Goal: Task Accomplishment & Management: Manage account settings

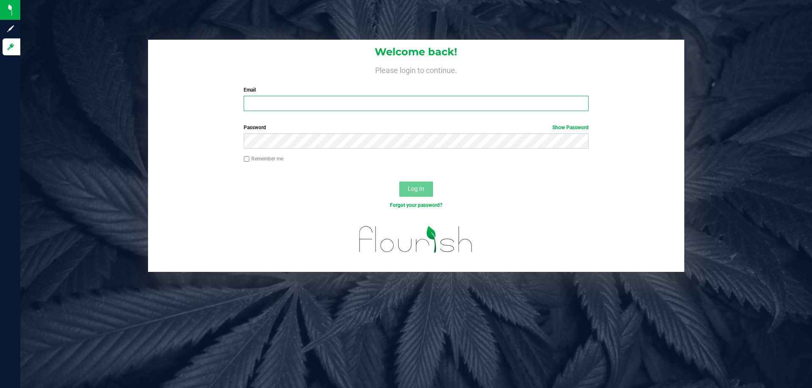
click at [326, 107] on input "Email" at bounding box center [415, 103] width 345 height 15
type input "[EMAIL_ADDRESS][DOMAIN_NAME]"
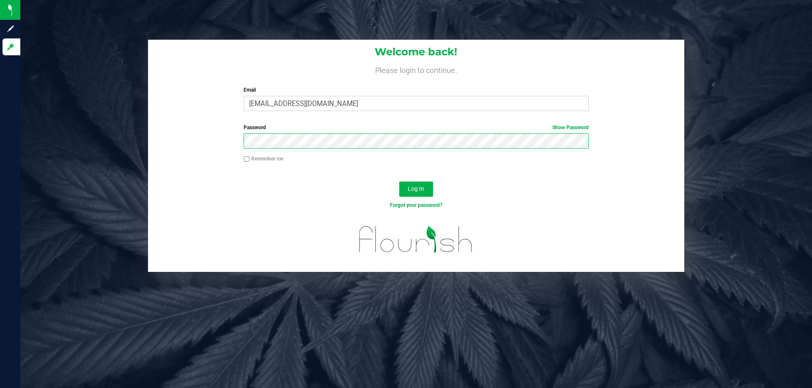
click at [399, 182] on button "Log In" at bounding box center [416, 189] width 34 height 15
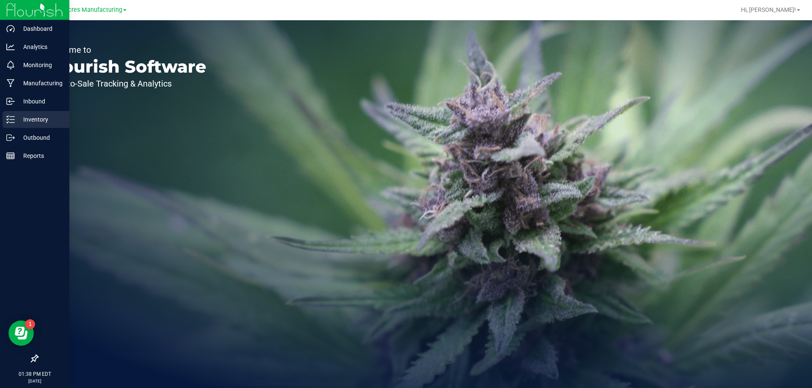
click at [21, 117] on p "Inventory" at bounding box center [40, 120] width 51 height 10
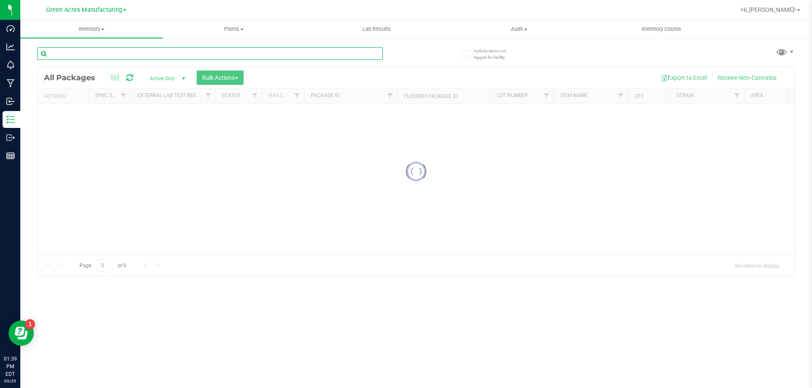
click at [180, 57] on input "text" at bounding box center [209, 53] width 345 height 13
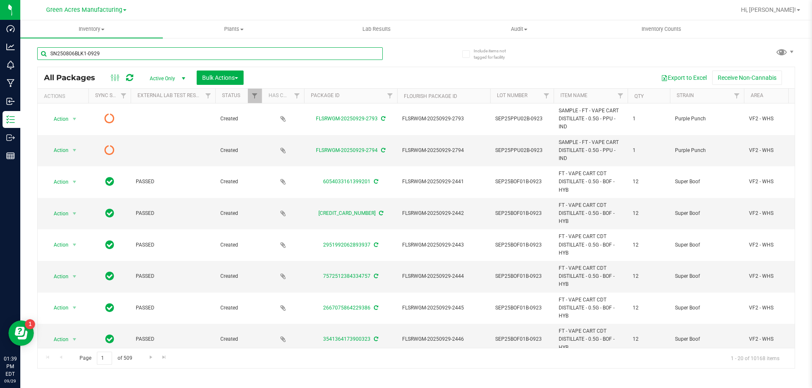
type input "SN250806BLK1-0929"
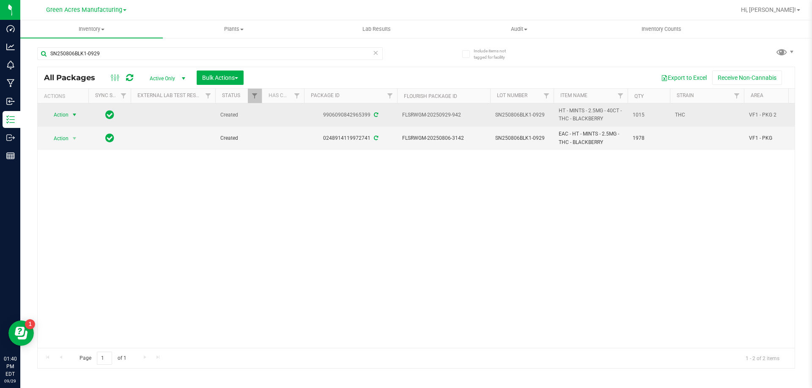
click at [69, 113] on span "select" at bounding box center [74, 115] width 11 height 12
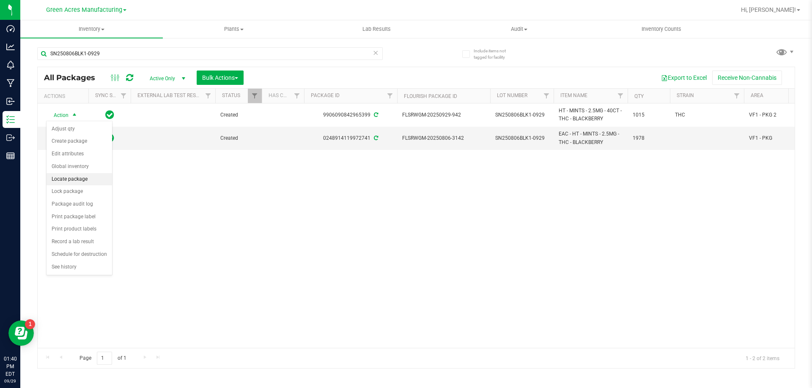
click at [77, 182] on li "Locate package" at bounding box center [79, 179] width 66 height 13
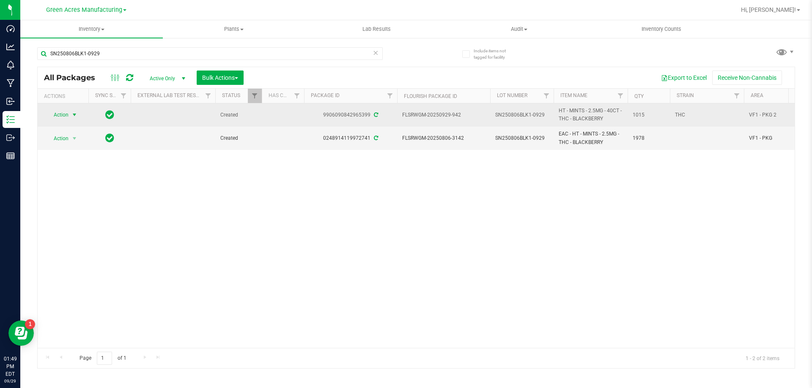
click at [58, 115] on span "Action" at bounding box center [57, 115] width 23 height 12
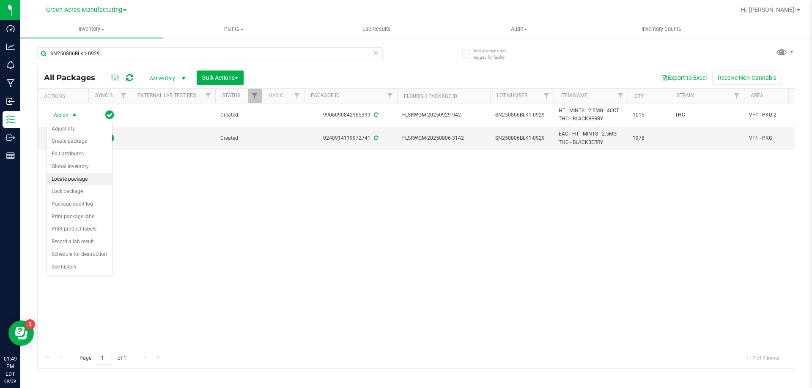
click at [79, 180] on li "Locate package" at bounding box center [79, 179] width 66 height 13
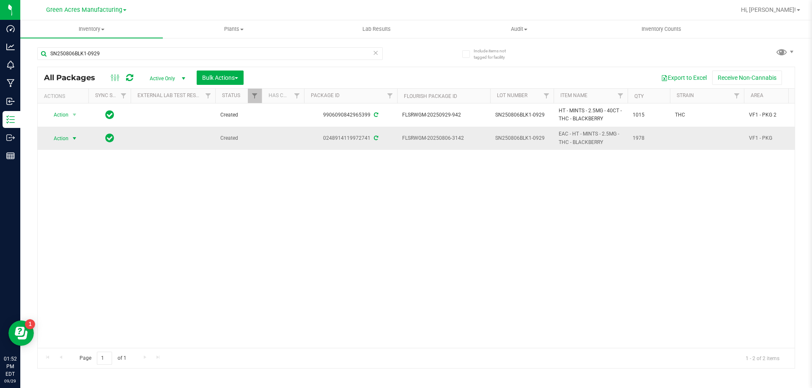
click at [59, 139] on span "Action" at bounding box center [57, 139] width 23 height 12
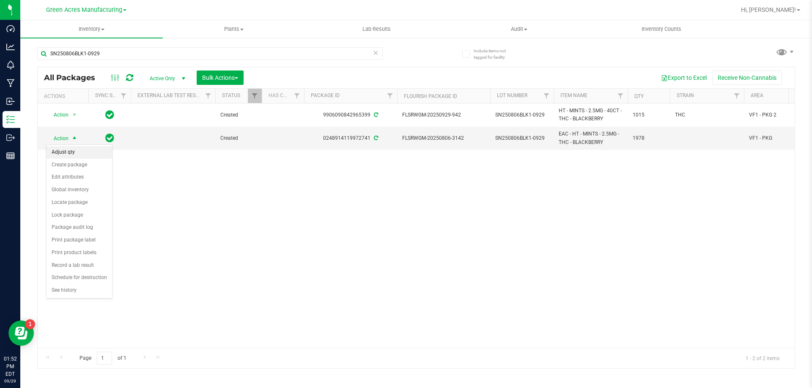
click at [66, 151] on li "Adjust qty" at bounding box center [79, 152] width 66 height 13
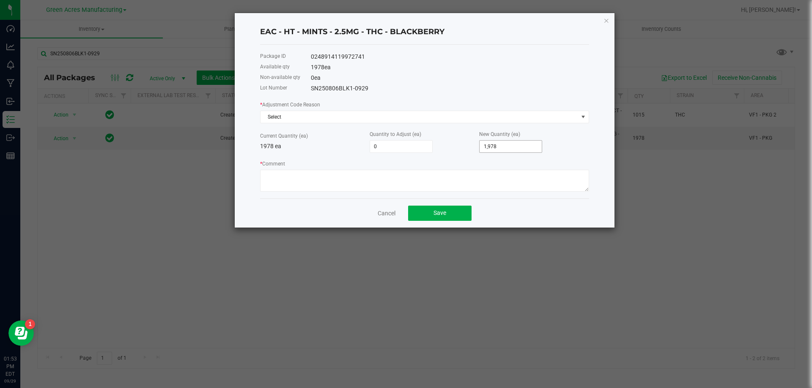
type input "1978"
click at [503, 150] on input "1978" at bounding box center [510, 147] width 62 height 12
type input "-1,974"
type input "4"
type input "-1,934"
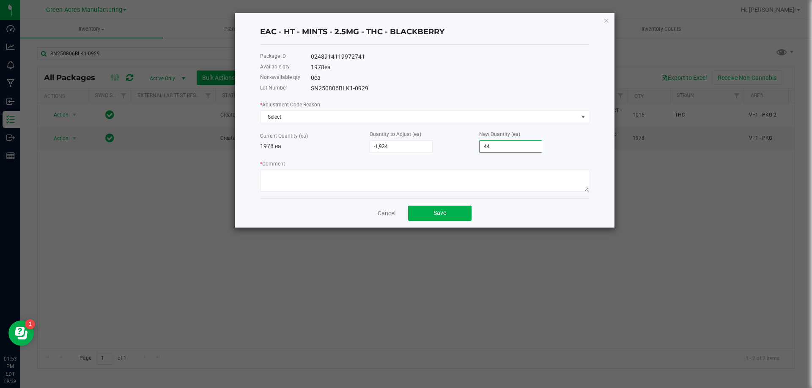
type input "44"
click at [364, 124] on div "* Adjustment Code Reason Select Current Quantity (ea) 1978 ea Quantity to Adjus…" at bounding box center [424, 146] width 329 height 92
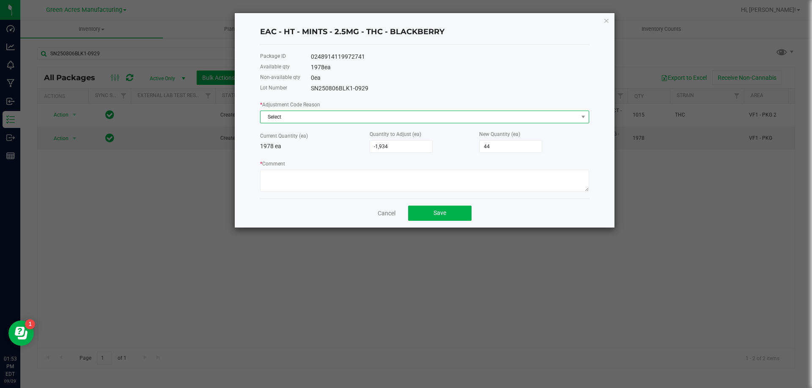
click at [362, 120] on span "Select" at bounding box center [418, 117] width 317 height 12
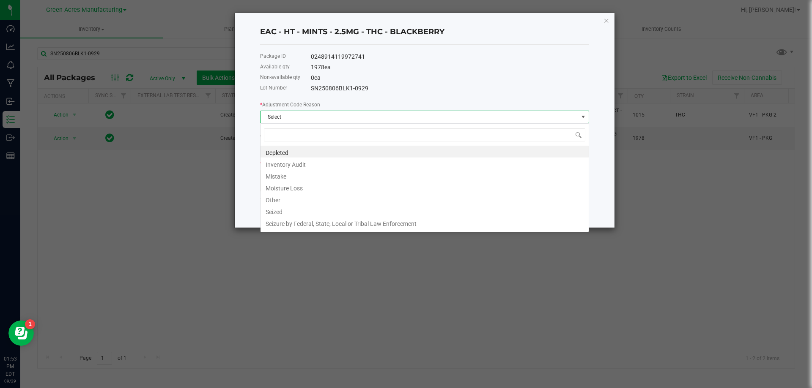
scroll to position [13, 329]
click at [310, 198] on li "Other" at bounding box center [424, 199] width 328 height 12
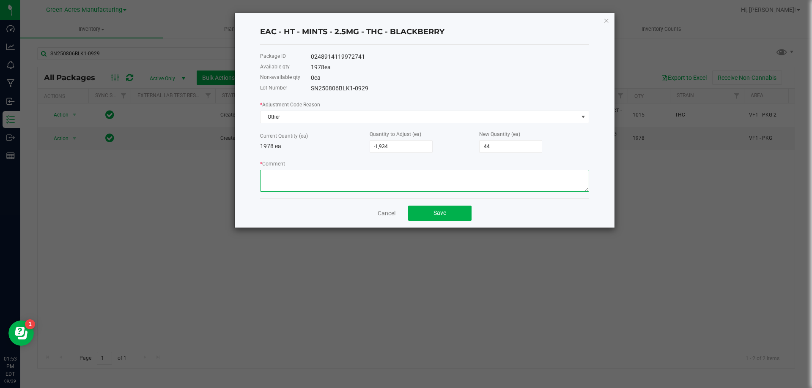
click at [311, 182] on textarea "* Comment" at bounding box center [424, 181] width 329 height 22
type textarea "packing waste is 24.0 grams that equals to 44 eaches"
click at [450, 212] on button "Save" at bounding box center [439, 213] width 63 height 15
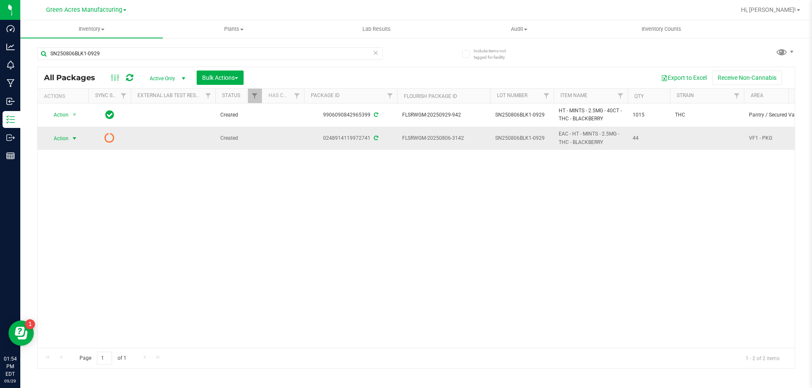
click at [61, 138] on span "Action" at bounding box center [57, 139] width 23 height 12
click at [273, 237] on div "Action Action Adjust qty Create package Edit attributes Global inventory Locate…" at bounding box center [416, 226] width 757 height 245
click at [524, 139] on span "SN250806BLK1-0929" at bounding box center [521, 138] width 53 height 8
click at [524, 139] on input "SN250806BLK1-0929" at bounding box center [519, 138] width 60 height 13
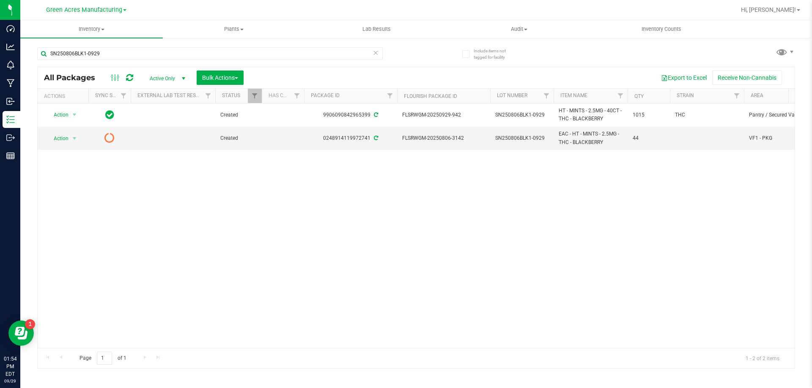
click at [161, 80] on span "Active Only" at bounding box center [165, 79] width 46 height 12
click at [163, 129] on li "All" at bounding box center [165, 129] width 46 height 13
drag, startPoint x: 24, startPoint y: 336, endPoint x: 19, endPoint y: 368, distance: 32.9
click at [19, 346] on html "Resource Center" at bounding box center [20, 333] width 25 height 25
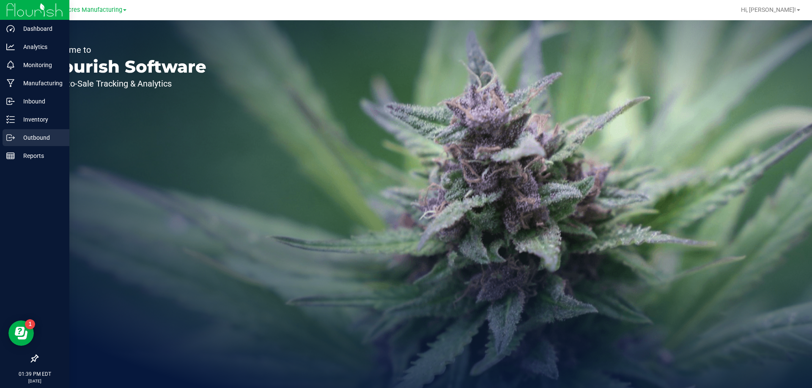
click at [4, 131] on div "Outbound" at bounding box center [36, 137] width 67 height 17
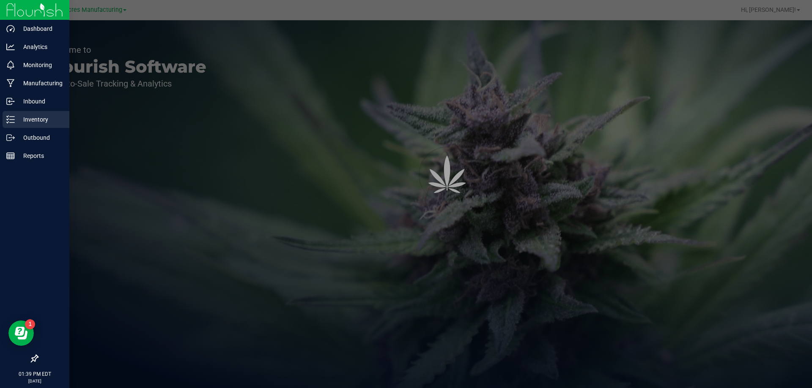
click at [7, 122] on icon at bounding box center [10, 119] width 8 height 8
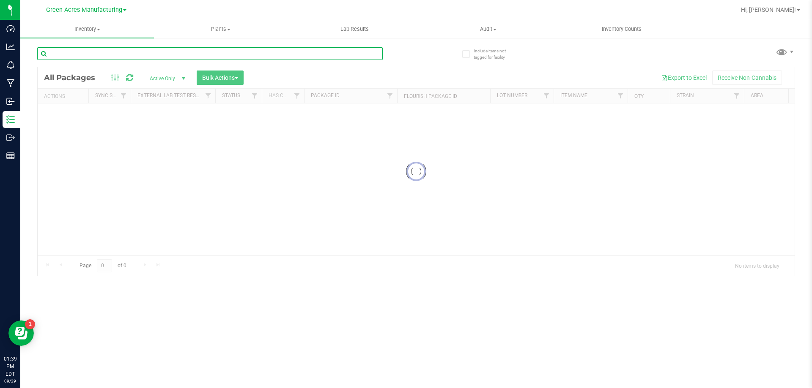
click at [245, 50] on input "text" at bounding box center [209, 53] width 345 height 13
type input "SN250925PMM1-0929"
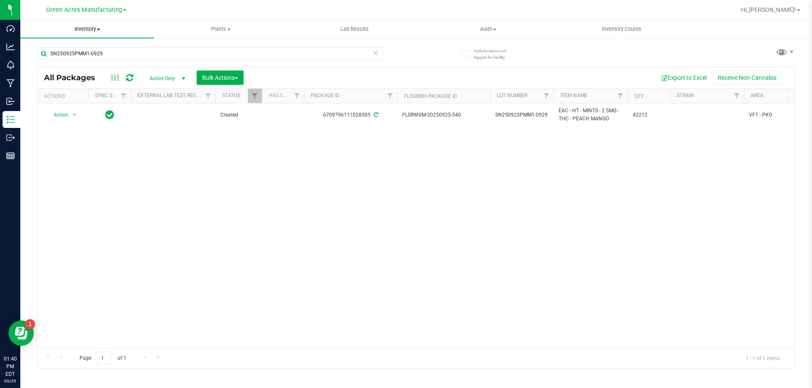
click at [99, 33] on span "Inventory" at bounding box center [87, 29] width 134 height 8
click at [98, 105] on li "From bill of materials" at bounding box center [87, 102] width 134 height 10
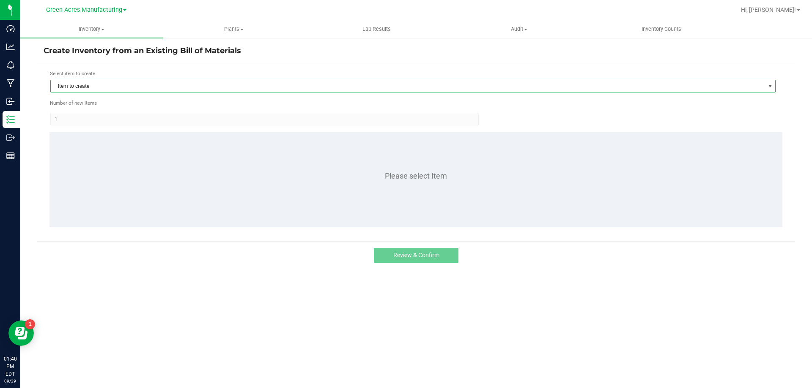
click at [222, 89] on span "Item to create" at bounding box center [408, 86] width 714 height 12
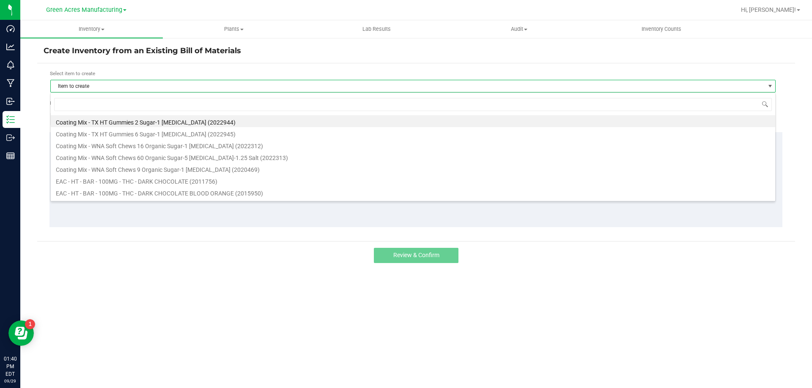
scroll to position [13, 725]
type input "peach mango"
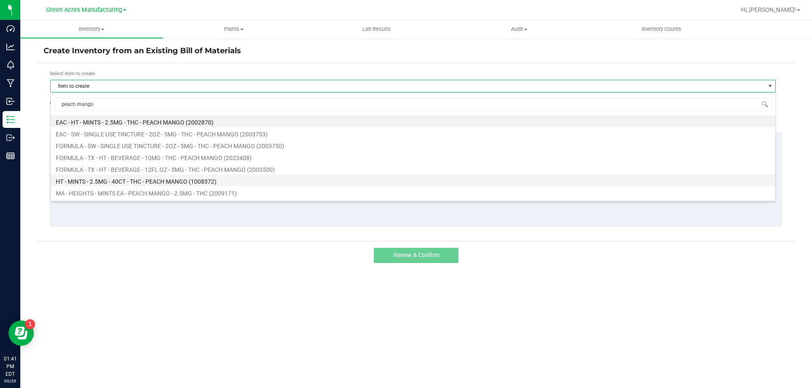
click at [238, 181] on li "HT - MINTS - 2.5MG - 40CT - THC - PEACH MANGO (1008372)" at bounding box center [413, 181] width 724 height 12
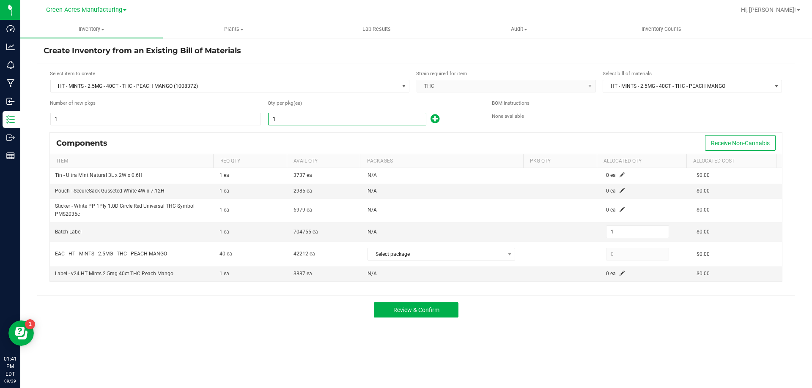
click at [366, 120] on input "1" at bounding box center [346, 119] width 157 height 12
type input "9"
type input "98"
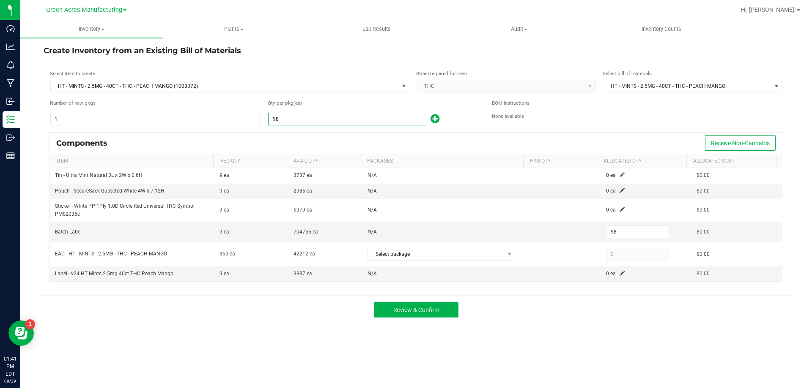
type input "984"
click at [394, 139] on div "Components Receive Non-Cannabis" at bounding box center [416, 143] width 732 height 21
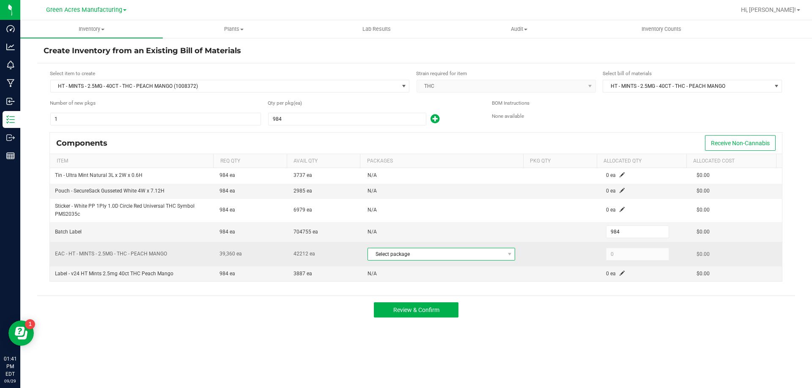
click at [439, 256] on span "Select package" at bounding box center [436, 255] width 136 height 12
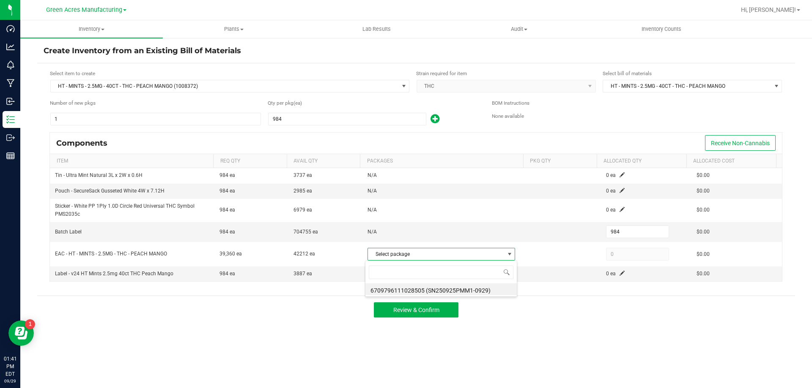
scroll to position [13, 146]
click at [451, 293] on li "6709796111028505 (SN250925PMM1-0929)" at bounding box center [440, 290] width 151 height 12
type input "39,360"
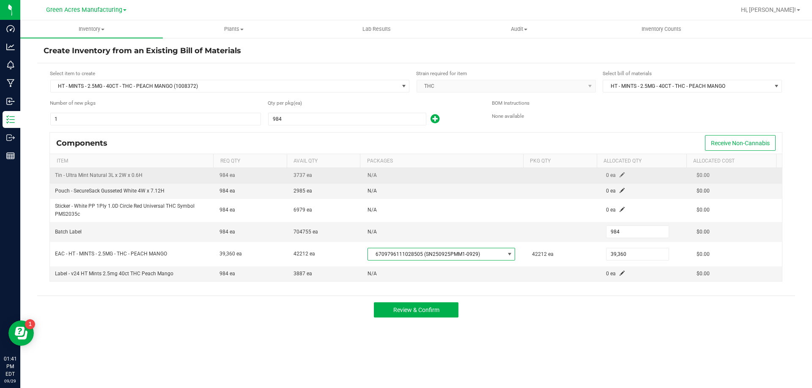
click at [619, 174] on span at bounding box center [621, 174] width 5 height 5
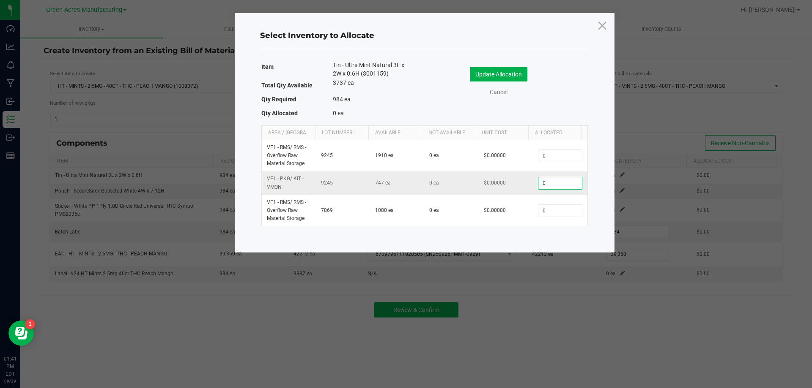
click at [562, 181] on input "0" at bounding box center [559, 184] width 43 height 12
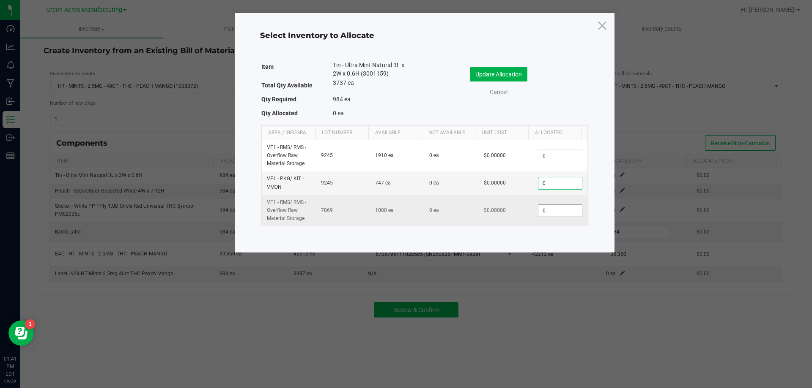
click at [542, 215] on input "0" at bounding box center [559, 211] width 43 height 12
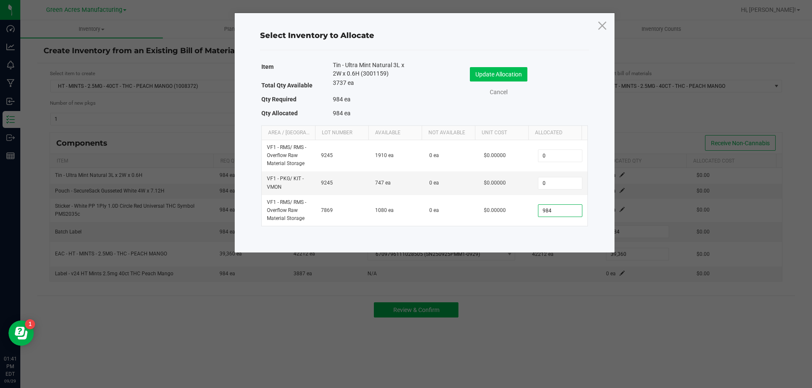
type input "984"
click at [514, 68] on button "Update Allocation" at bounding box center [498, 74] width 57 height 14
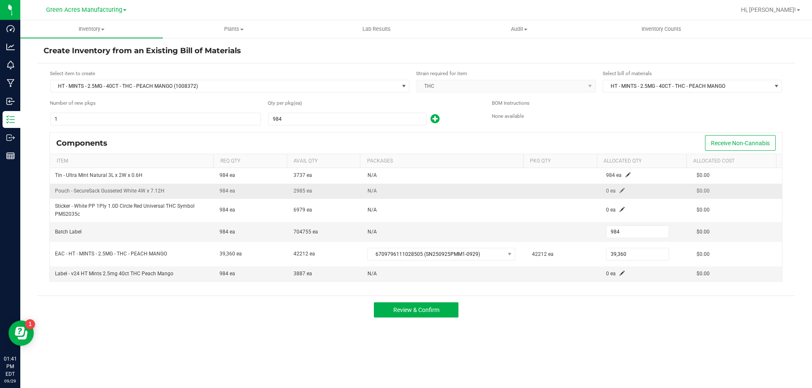
click at [619, 188] on span at bounding box center [621, 190] width 5 height 5
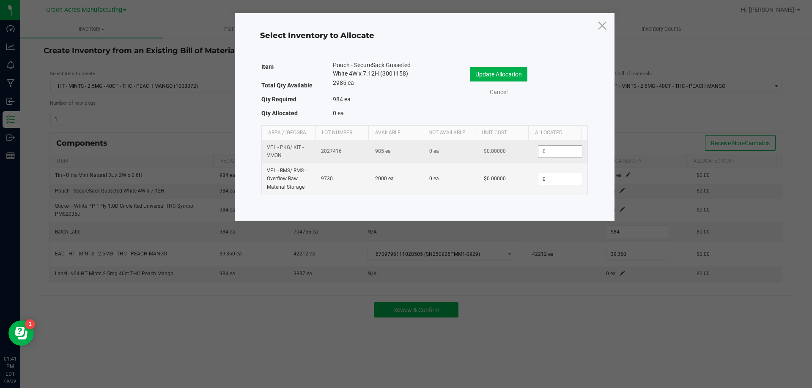
click at [566, 149] on input "0" at bounding box center [559, 152] width 43 height 12
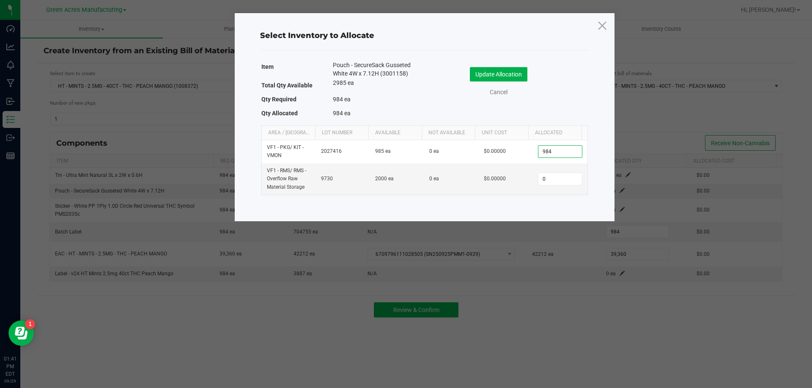
type input "984"
click at [508, 64] on div "Update Allocation Cancel" at bounding box center [506, 83] width 150 height 44
click at [506, 71] on button "Update Allocation" at bounding box center [498, 74] width 57 height 14
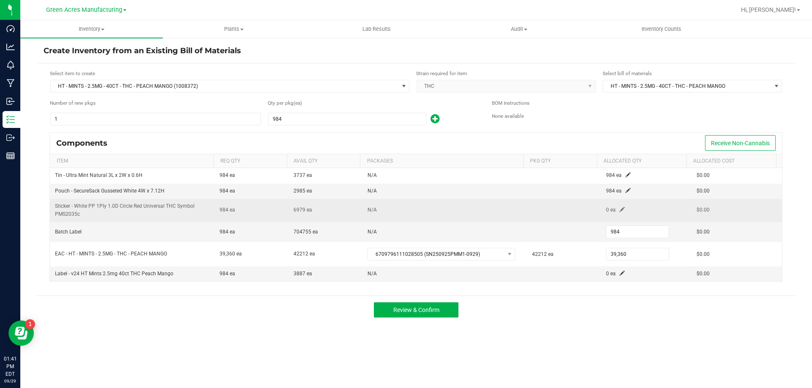
click at [619, 211] on span at bounding box center [621, 209] width 5 height 5
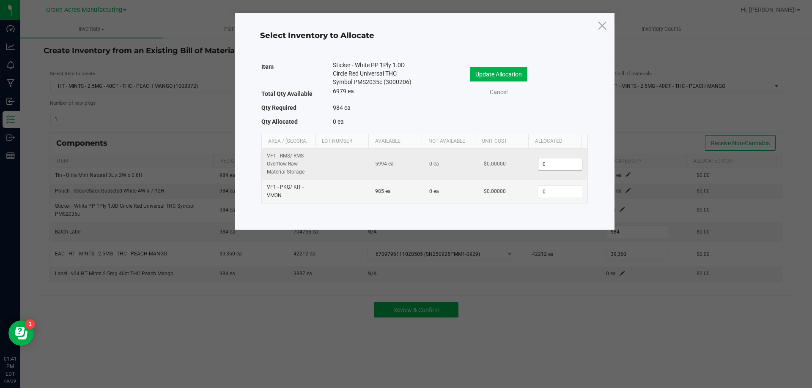
click at [571, 166] on input "0" at bounding box center [559, 165] width 43 height 12
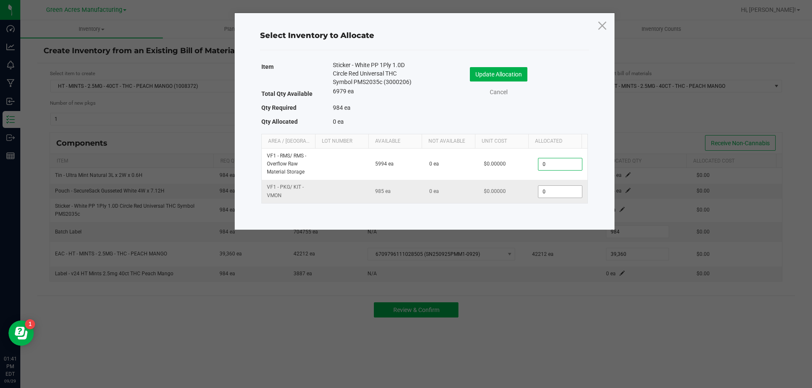
click at [564, 190] on input "0" at bounding box center [559, 192] width 43 height 12
type input "984"
click at [510, 68] on button "Update Allocation" at bounding box center [498, 74] width 57 height 14
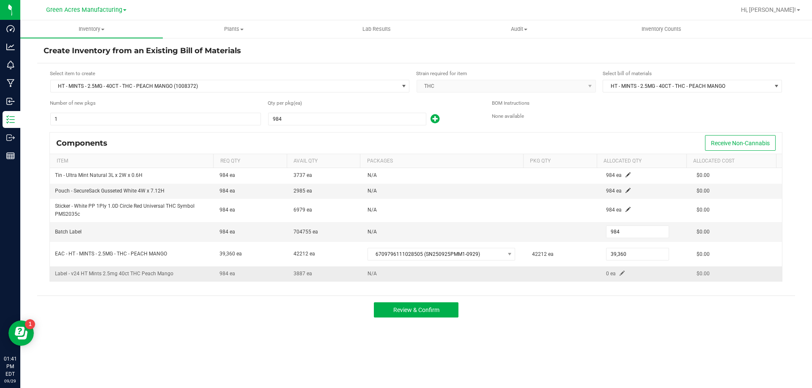
click at [619, 273] on span at bounding box center [621, 273] width 5 height 5
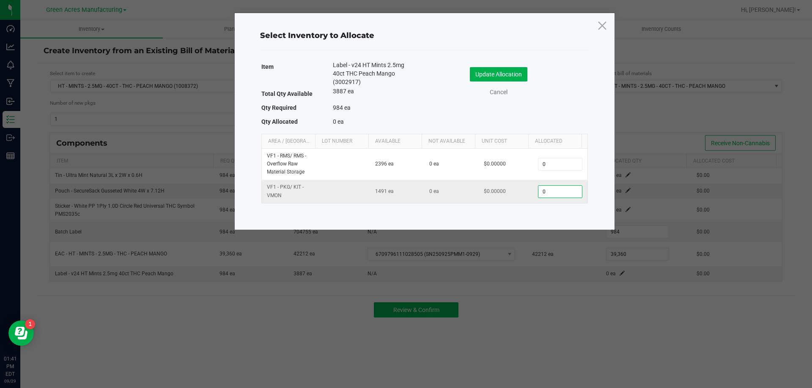
click at [556, 193] on input "0" at bounding box center [559, 192] width 43 height 12
type input "984"
click at [498, 72] on button "Update Allocation" at bounding box center [498, 74] width 57 height 14
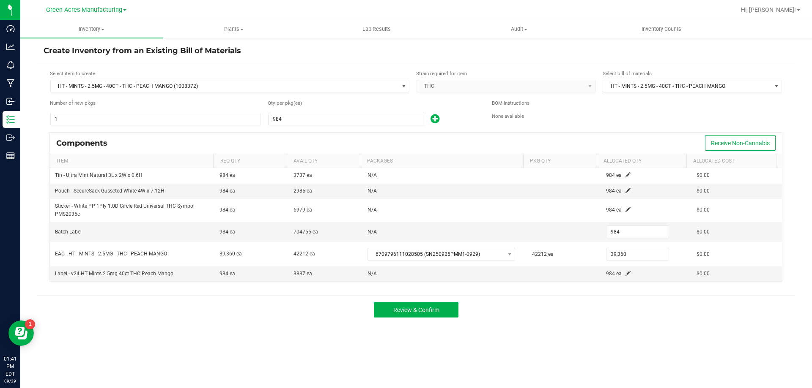
click at [553, 331] on div "Inventory All packages All inventory Waste log Create inventory Plants All plan…" at bounding box center [415, 204] width 791 height 368
click at [447, 307] on button "Review & Confirm" at bounding box center [416, 310] width 85 height 15
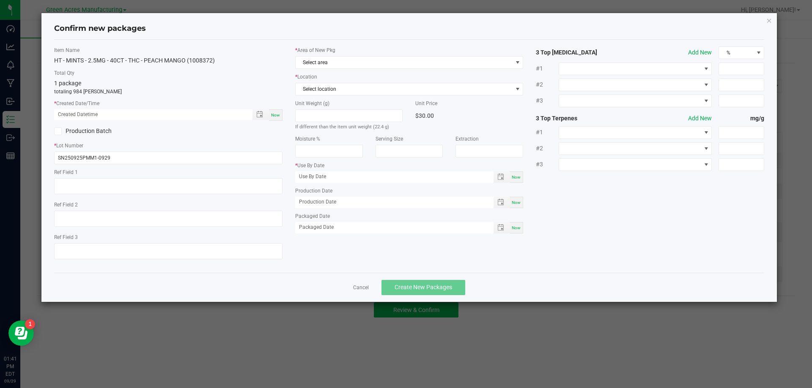
type input "03/24/2026"
type input "09/11/2025"
click at [282, 114] on div "Now" at bounding box center [276, 114] width 14 height 11
type input "09/29/2025 01:41 PM"
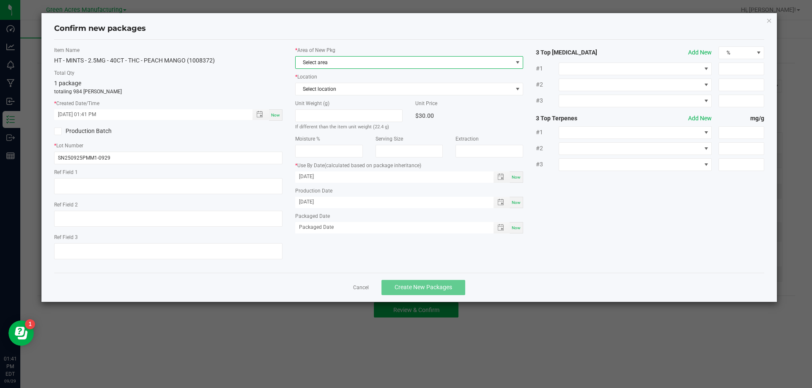
click at [353, 57] on span "Select area" at bounding box center [403, 63] width 217 height 12
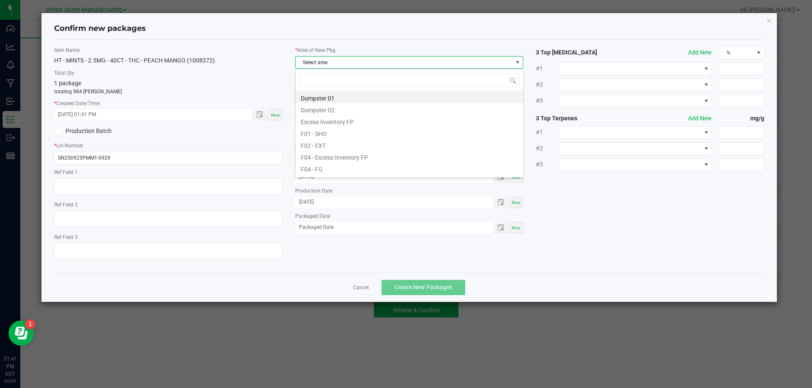
scroll to position [13, 228]
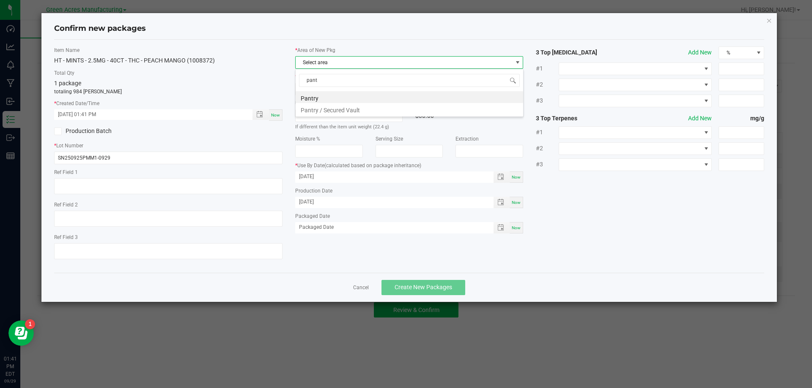
type input "pantr"
click at [348, 111] on li "Pantry / Secured Vault" at bounding box center [408, 109] width 227 height 12
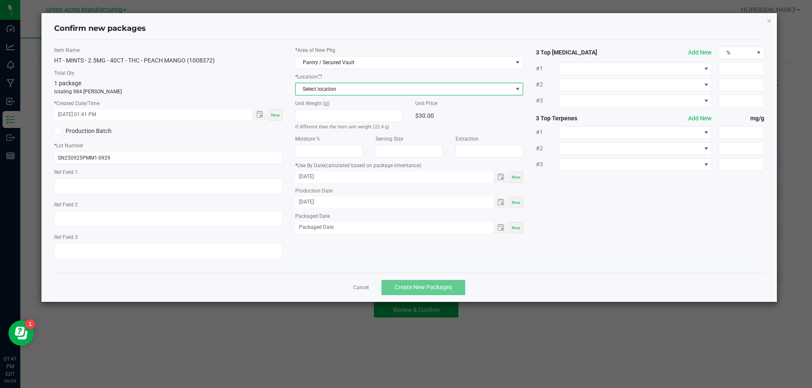
click at [351, 85] on span "Select location" at bounding box center [403, 89] width 217 height 12
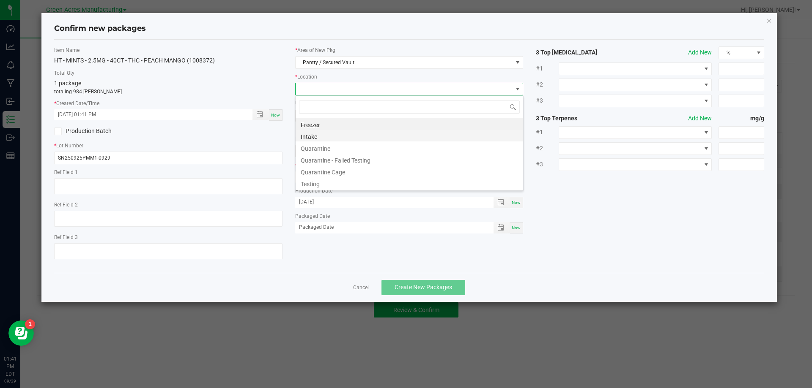
click at [340, 133] on li "Intake" at bounding box center [408, 136] width 227 height 12
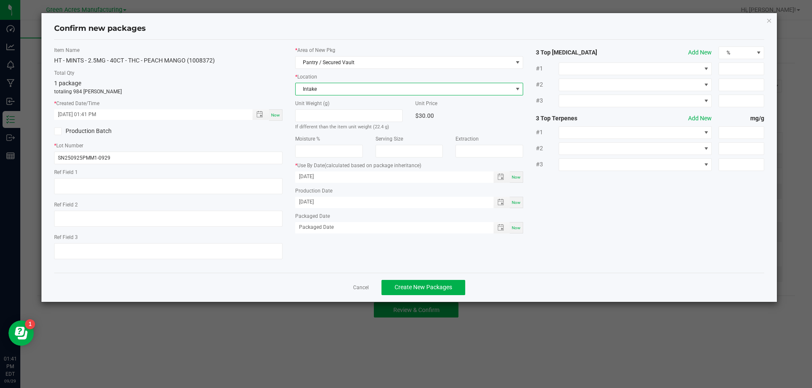
click at [280, 113] on div "Now" at bounding box center [276, 114] width 14 height 11
click at [279, 89] on p "totaling 984 eaches" at bounding box center [168, 92] width 228 height 8
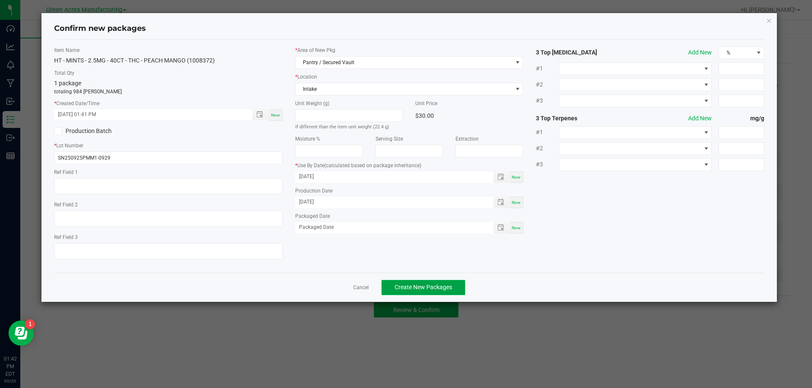
click at [435, 288] on span "Create New Packages" at bounding box center [422, 287] width 57 height 7
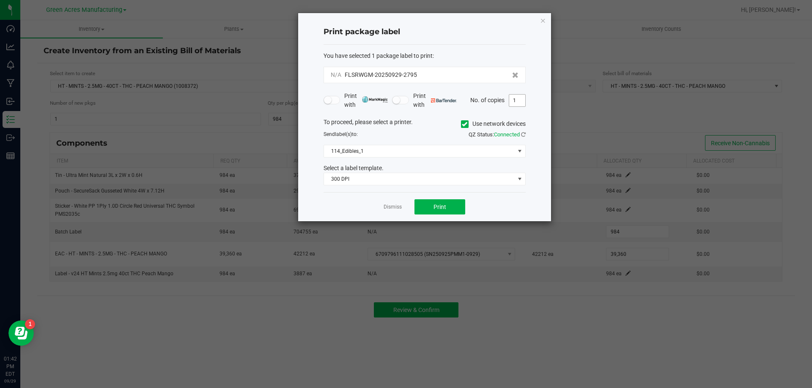
click at [514, 101] on input "1" at bounding box center [517, 101] width 16 height 12
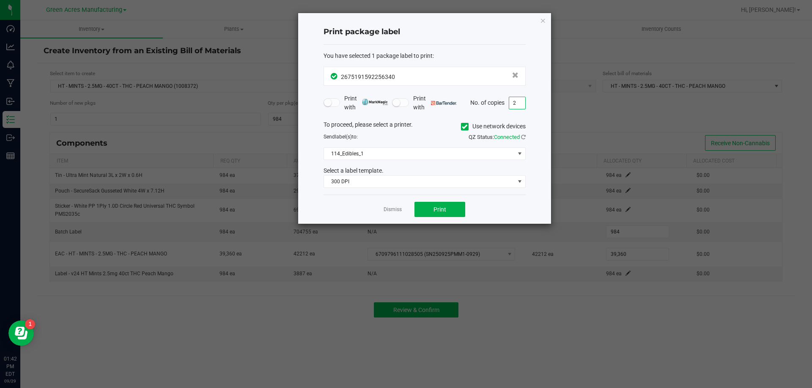
type input "2"
click at [436, 134] on div "QZ Status: Connected" at bounding box center [477, 137] width 107 height 8
click at [443, 207] on span "Print" at bounding box center [439, 209] width 13 height 7
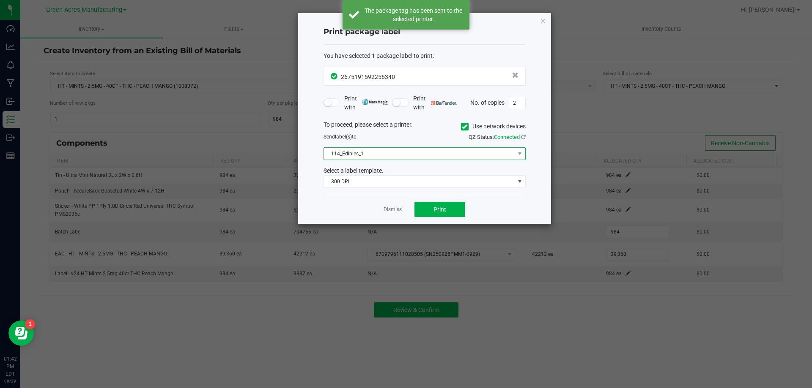
click at [430, 152] on span "114_Edibles_1" at bounding box center [419, 154] width 191 height 12
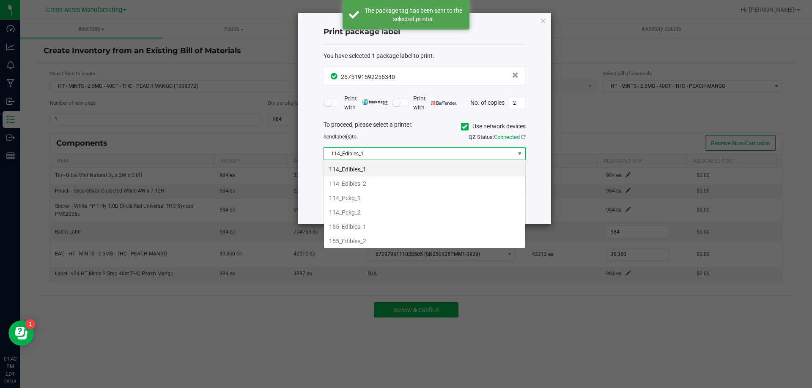
scroll to position [13, 202]
click at [381, 229] on li "155_Edibles_1" at bounding box center [424, 227] width 201 height 14
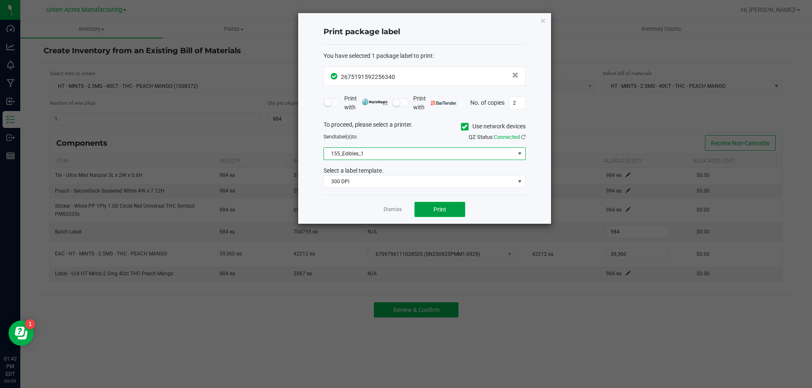
click at [445, 214] on button "Print" at bounding box center [439, 209] width 51 height 15
click at [398, 209] on link "Dismiss" at bounding box center [392, 209] width 18 height 7
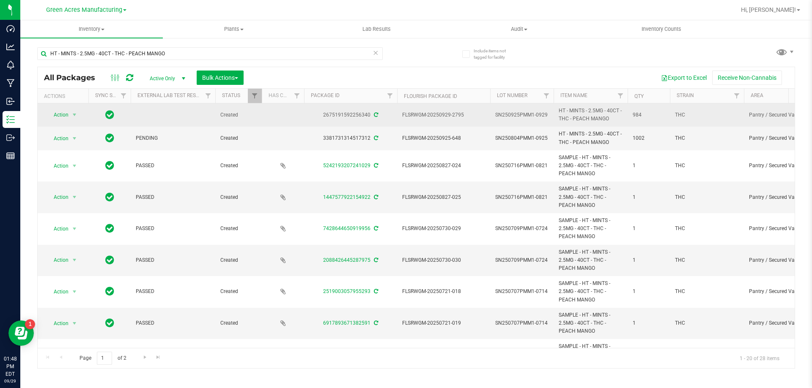
click at [522, 115] on span "SN250925PMM1-0929" at bounding box center [521, 115] width 53 height 8
click at [522, 115] on input "SN250925PMM1-0929" at bounding box center [519, 115] width 60 height 13
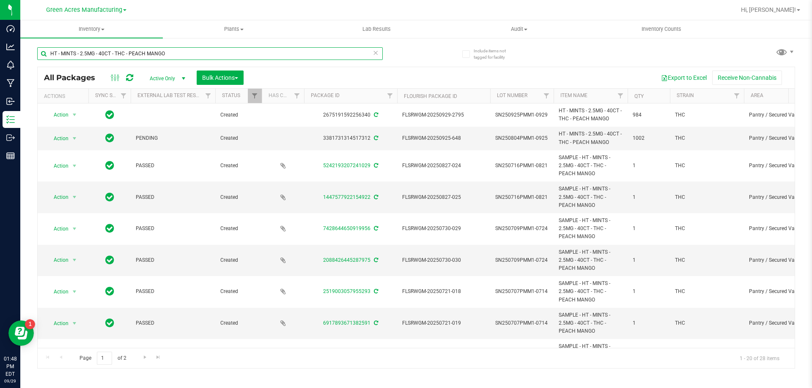
click at [172, 57] on input "HT - MINTS - 2.5MG - 40CT - THC - PEACH MANGO" at bounding box center [209, 53] width 345 height 13
click at [172, 56] on input "HT - MINTS - 2.5MG - 40CT - THC - PEACH MANGO" at bounding box center [209, 53] width 345 height 13
paste input "SN250925PMM1-0929"
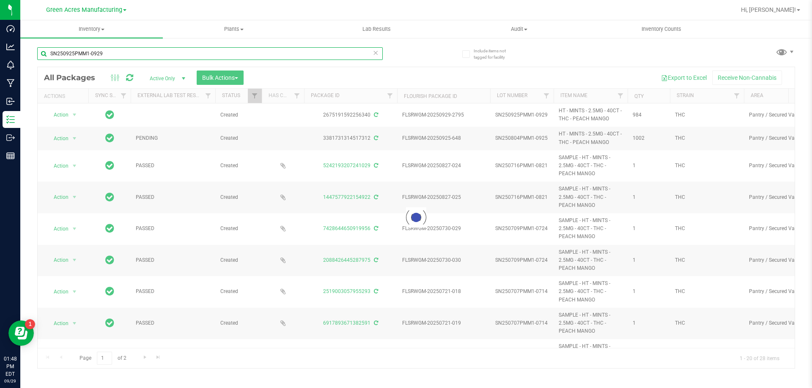
type input "SN250925PMM1-0929"
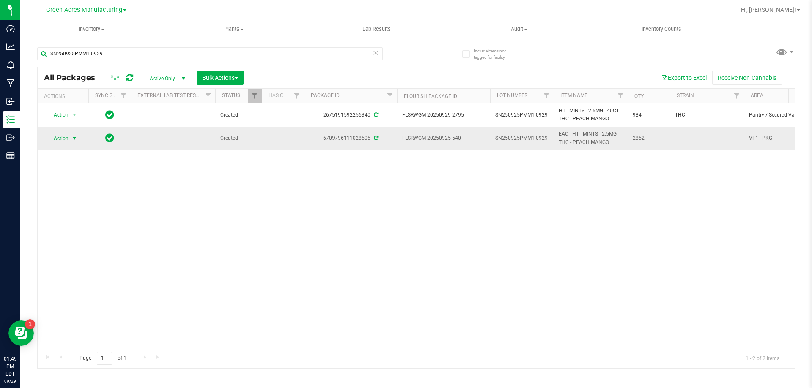
click at [67, 139] on span "Action" at bounding box center [57, 139] width 23 height 12
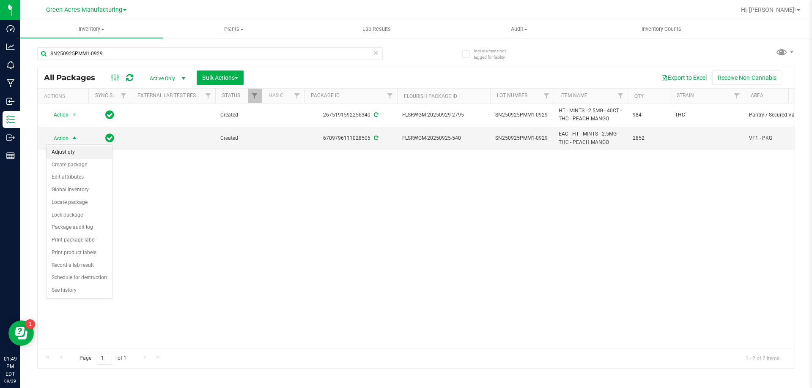
click at [67, 149] on li "Adjust qty" at bounding box center [79, 152] width 66 height 13
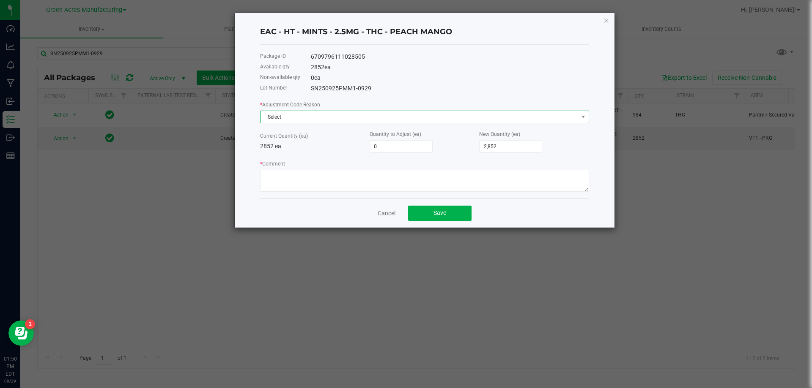
click at [436, 115] on span "Select" at bounding box center [418, 117] width 317 height 12
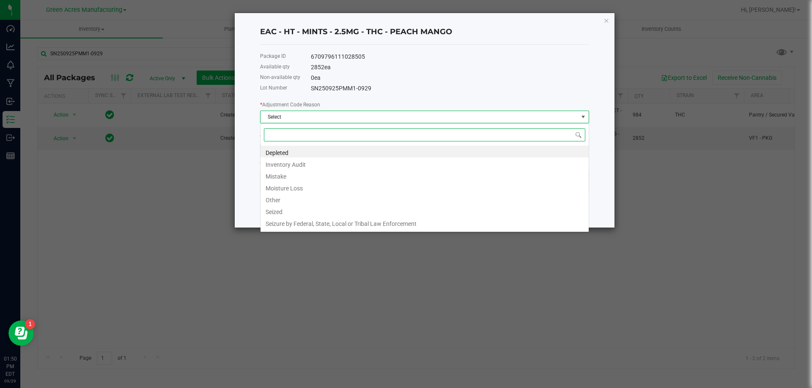
scroll to position [13, 329]
click at [320, 199] on li "Other" at bounding box center [424, 199] width 328 height 12
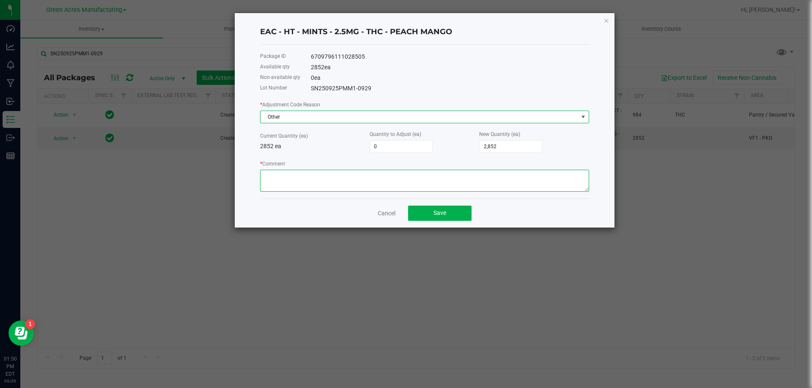
click at [319, 179] on textarea "* Comment" at bounding box center [424, 181] width 329 height 22
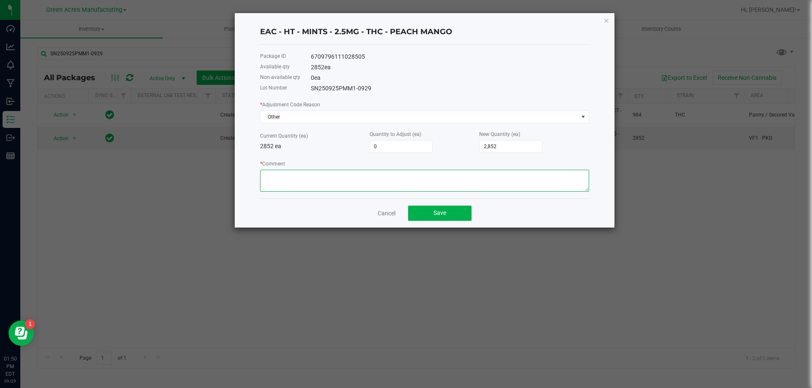
type textarea "p"
type textarea "packing out waste 41 grams"
type input "2852"
click at [506, 147] on input "2852" at bounding box center [510, 147] width 62 height 12
type input "-2,845"
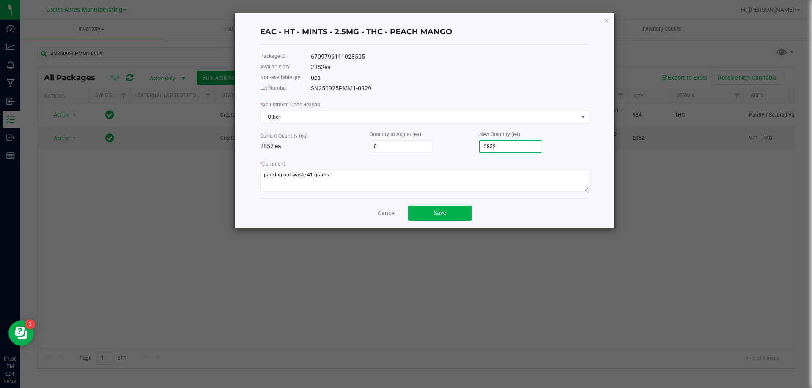
type input "7"
type input "-2,777"
type input "75"
click at [380, 180] on textarea "* Comment" at bounding box center [424, 181] width 329 height 22
type textarea "packing out waste 41 grams equals to 75 eaches"
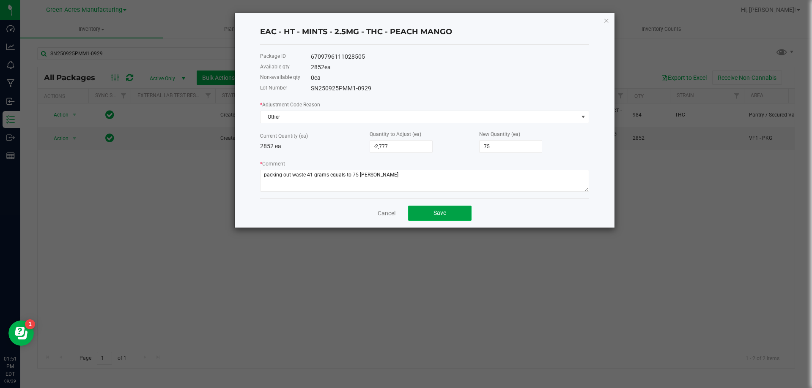
click at [454, 218] on button "Save" at bounding box center [439, 213] width 63 height 15
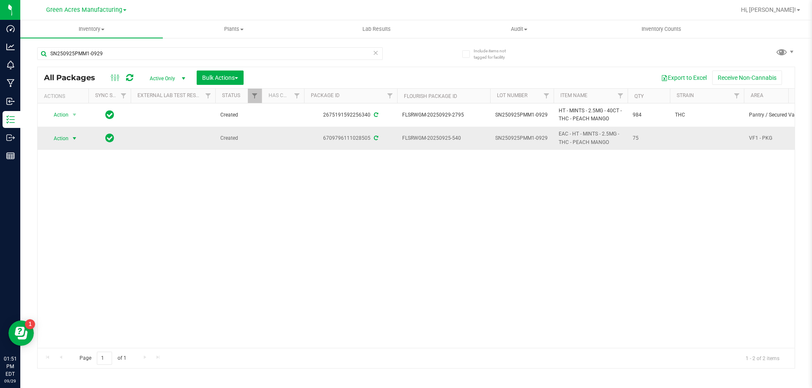
click at [66, 140] on span "Action" at bounding box center [57, 139] width 23 height 12
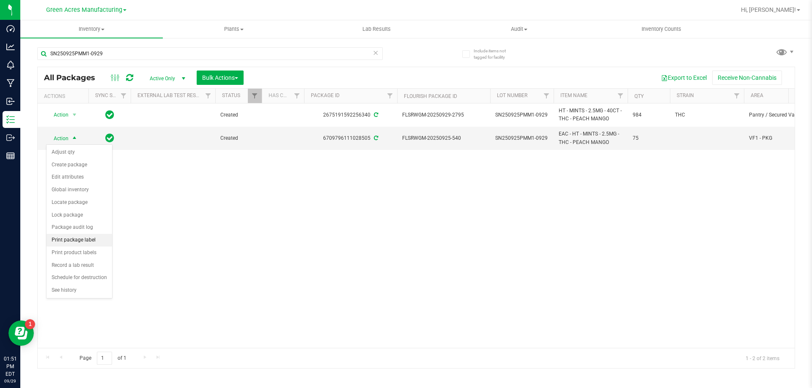
click at [99, 242] on li "Print package label" at bounding box center [79, 240] width 66 height 13
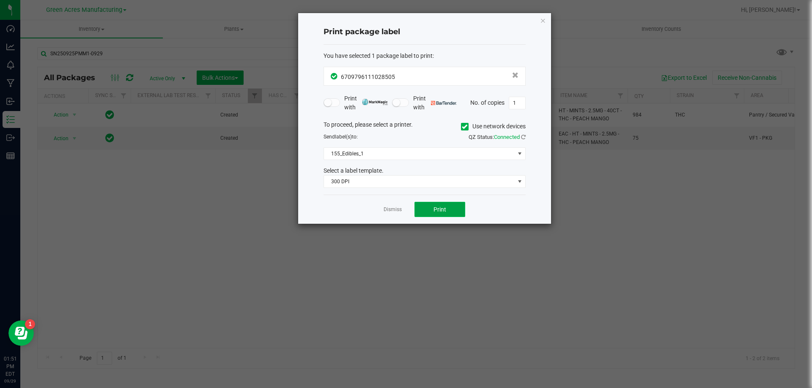
click at [451, 207] on button "Print" at bounding box center [439, 209] width 51 height 15
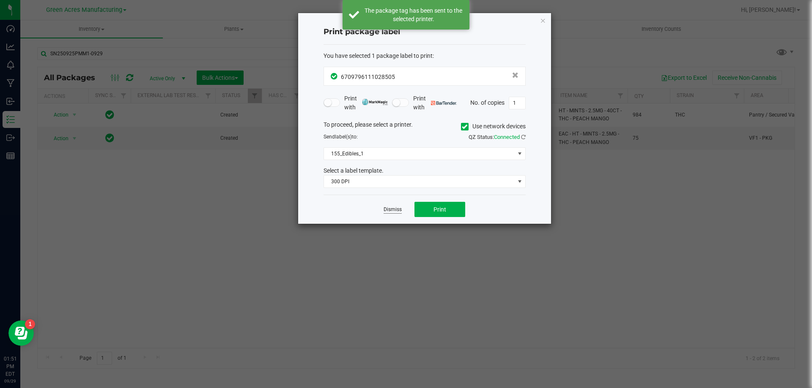
click at [396, 212] on link "Dismiss" at bounding box center [392, 209] width 18 height 7
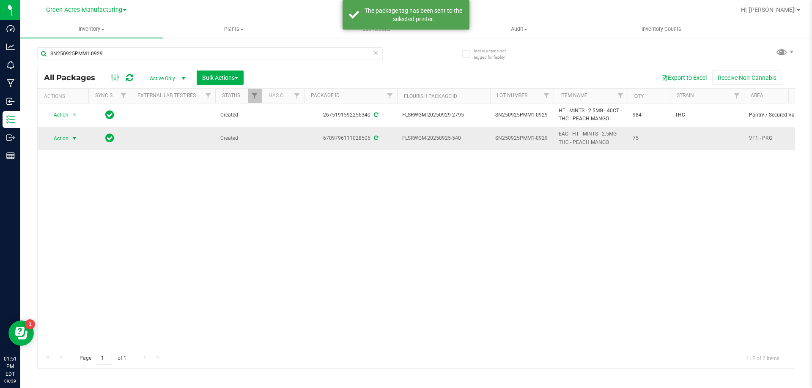
click at [54, 140] on span "Action" at bounding box center [57, 139] width 23 height 12
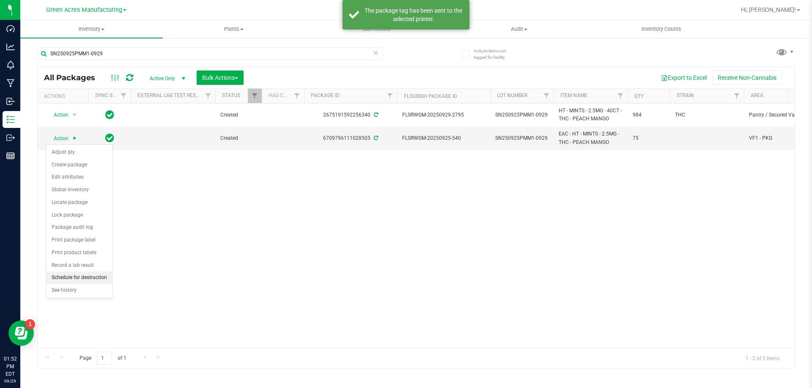
click at [85, 276] on li "Schedule for destruction" at bounding box center [79, 278] width 66 height 13
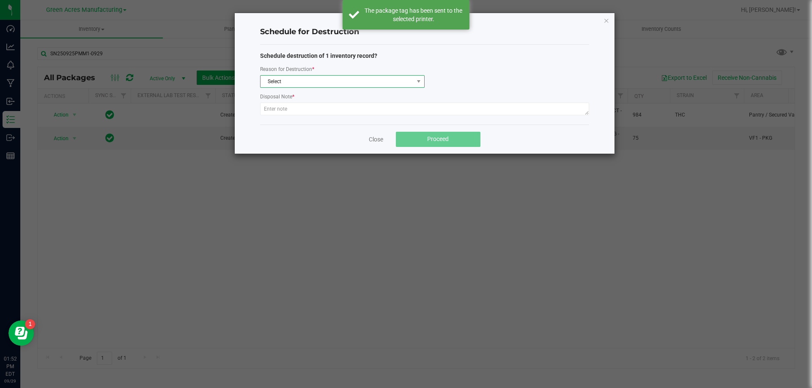
click at [314, 84] on span "Select" at bounding box center [336, 82] width 153 height 12
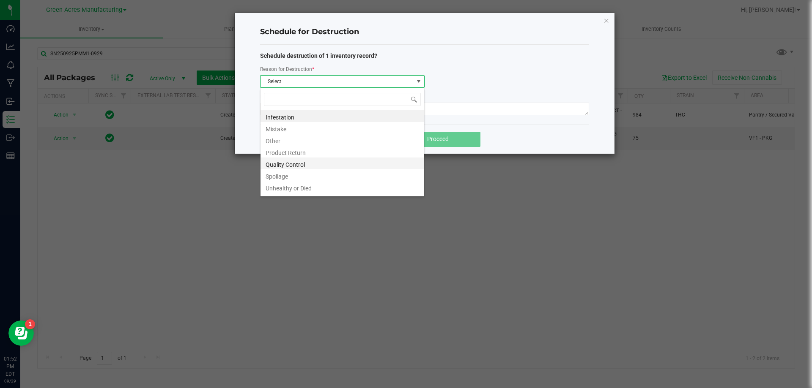
scroll to position [10, 0]
drag, startPoint x: 287, startPoint y: 193, endPoint x: 289, endPoint y: 189, distance: 4.7
click at [287, 192] on li "Waste" at bounding box center [342, 189] width 164 height 12
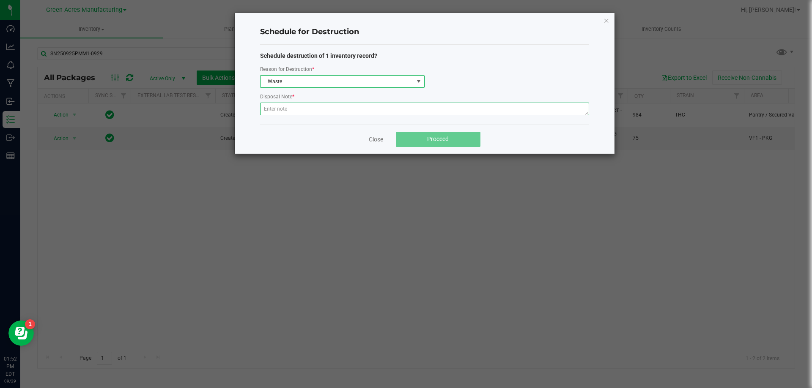
click at [282, 112] on textarea at bounding box center [424, 109] width 329 height 13
type textarea "waste after packing out"
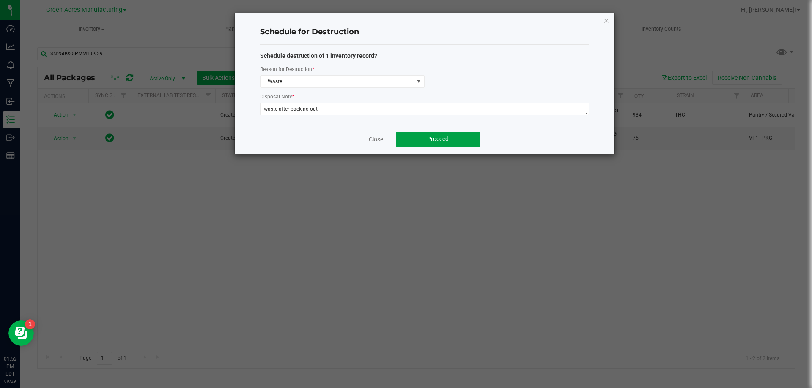
click at [444, 140] on span "Proceed" at bounding box center [438, 139] width 22 height 7
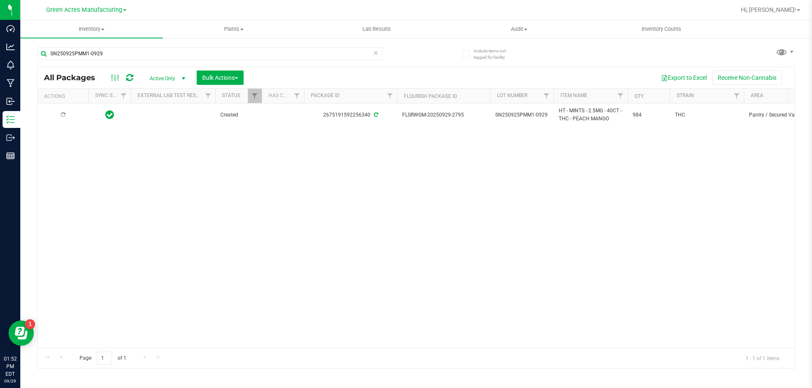
type input "2026-03-24"
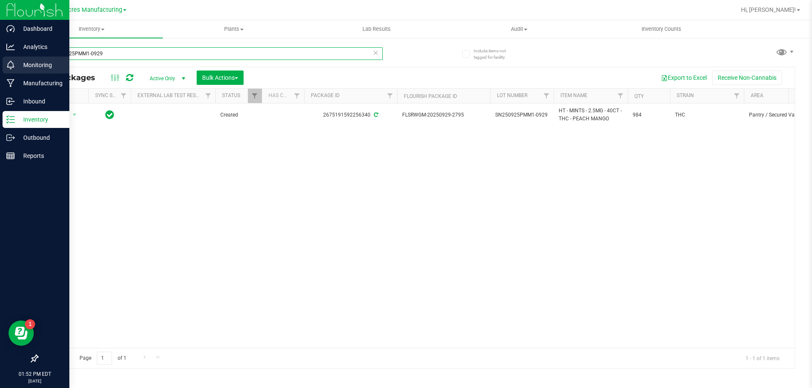
drag, startPoint x: 95, startPoint y: 55, endPoint x: 0, endPoint y: 60, distance: 94.9
click at [6, 58] on div "Dashboard Analytics Monitoring Manufacturing Inbound Inventory Outbound Reports…" at bounding box center [406, 194] width 812 height 388
type input "SN250925BM1-0929"
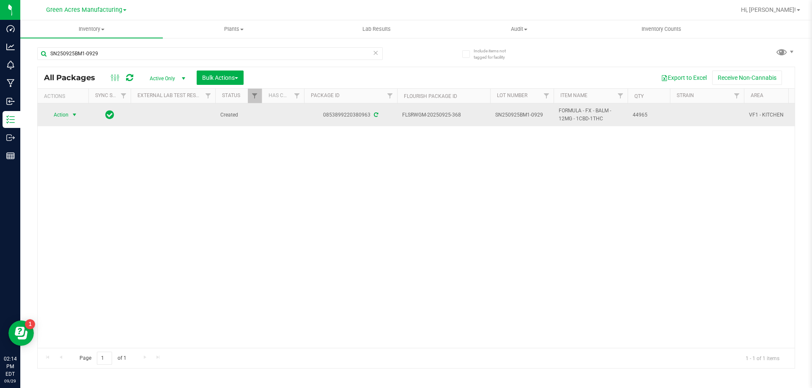
click at [57, 115] on span "Action" at bounding box center [57, 115] width 23 height 12
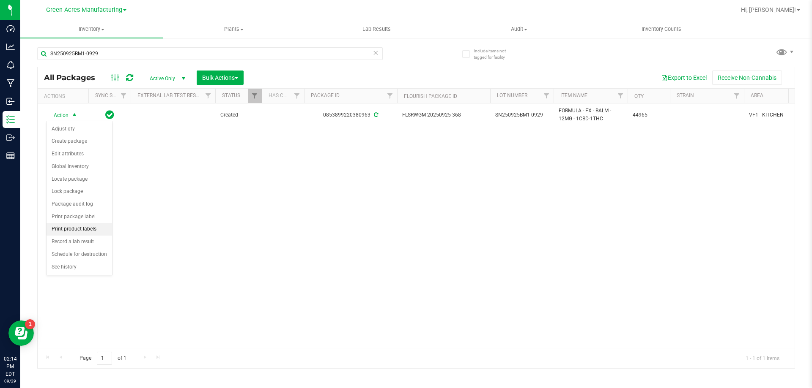
click at [81, 227] on li "Print product labels" at bounding box center [79, 229] width 66 height 13
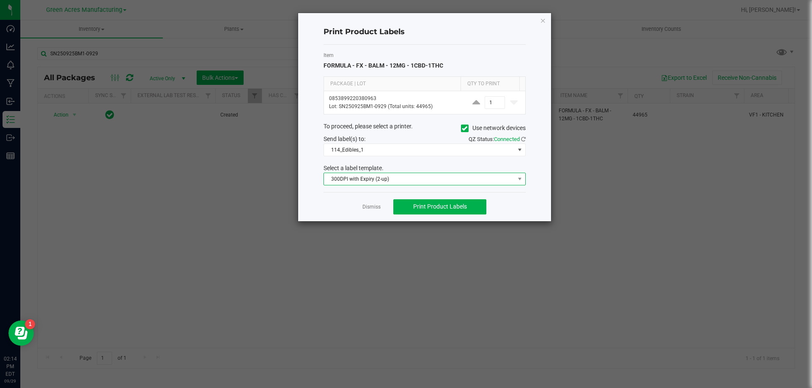
click at [402, 182] on span "300DPI with Expiry (2-up)" at bounding box center [419, 179] width 191 height 12
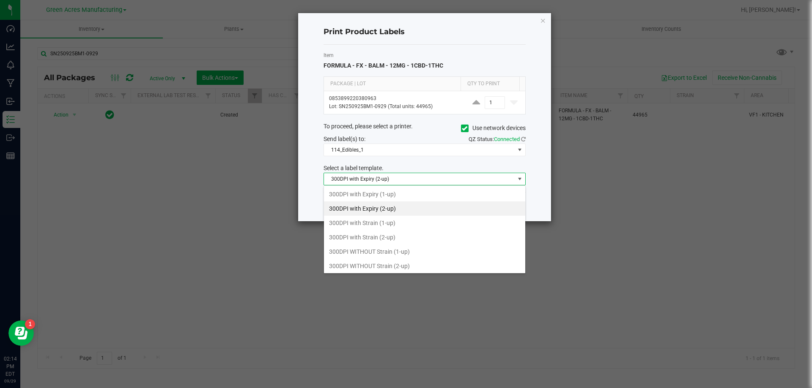
scroll to position [13, 202]
click at [395, 265] on li "300DPI WITHOUT Strain (2-up)" at bounding box center [424, 266] width 201 height 14
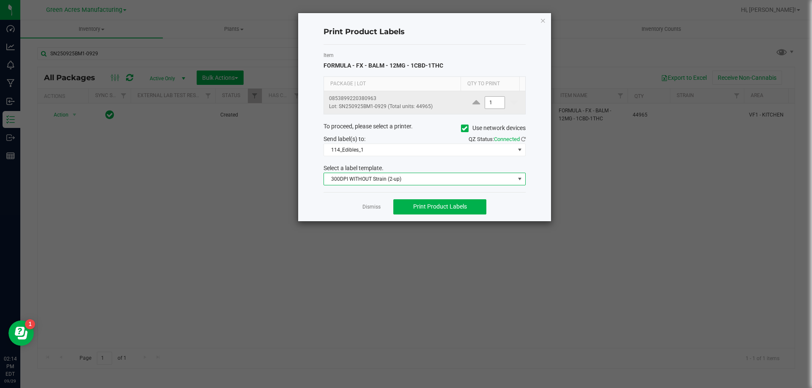
click at [495, 103] on input "1" at bounding box center [494, 103] width 19 height 12
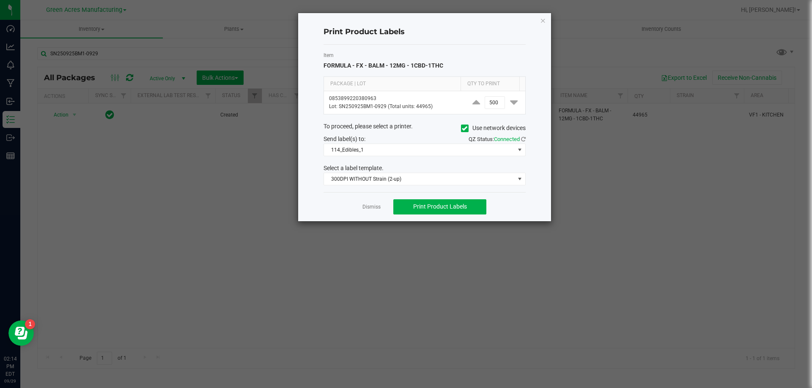
click at [501, 52] on label "Item" at bounding box center [424, 56] width 202 height 8
click at [415, 153] on span "114_Edibles_1" at bounding box center [419, 150] width 191 height 12
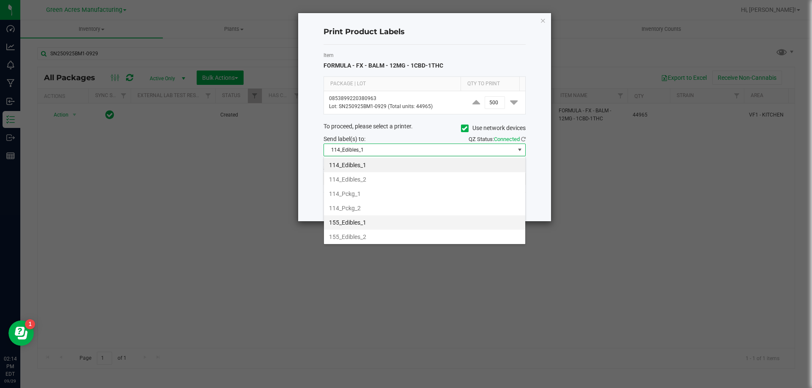
click at [384, 221] on li "155_Edibles_1" at bounding box center [424, 223] width 201 height 14
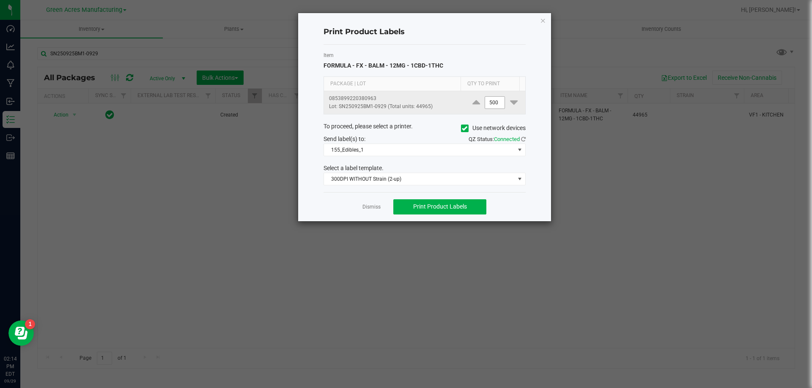
drag, startPoint x: 481, startPoint y: 94, endPoint x: 489, endPoint y: 105, distance: 13.6
click at [489, 105] on td "500" at bounding box center [495, 102] width 60 height 23
click at [489, 105] on input "500" at bounding box center [494, 103] width 19 height 12
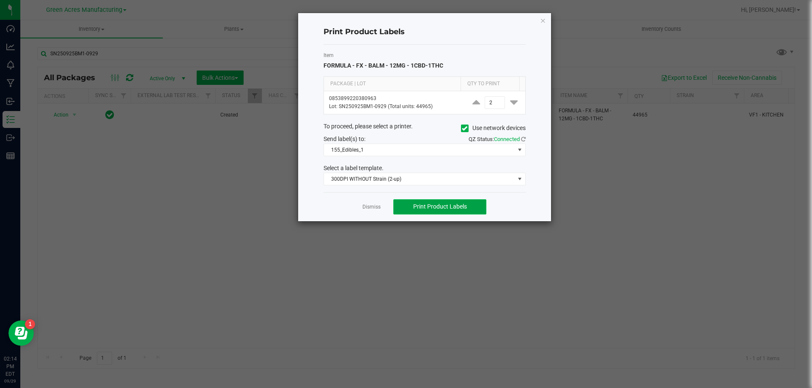
click at [435, 206] on span "Print Product Labels" at bounding box center [440, 206] width 54 height 7
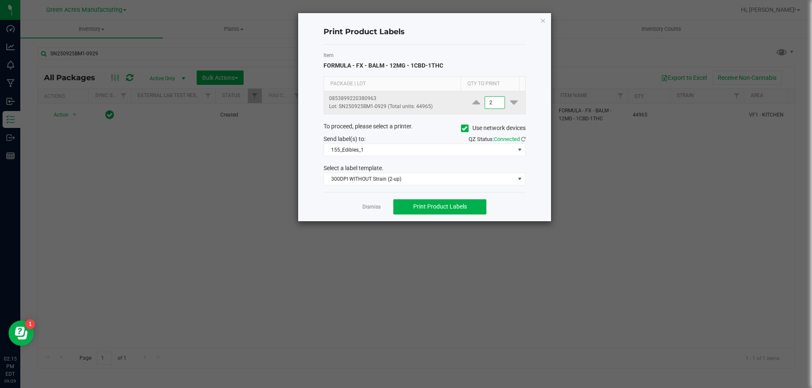
click at [485, 101] on input "2" at bounding box center [494, 103] width 19 height 12
click at [500, 61] on div "Item FORMULA - FX - BALM - 12MG - 1CBD-1THC" at bounding box center [424, 61] width 202 height 19
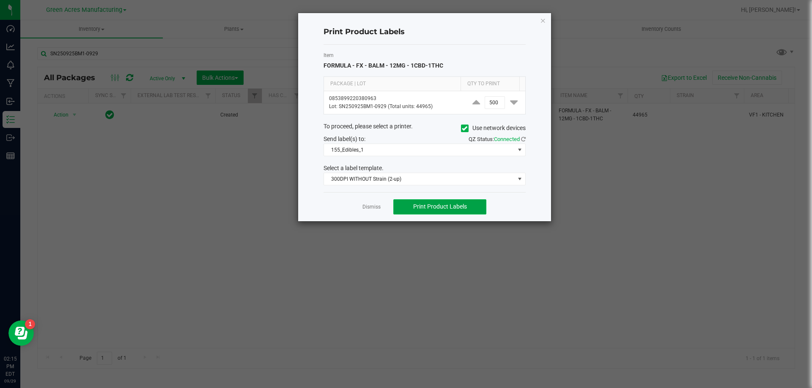
click at [455, 210] on span "Print Product Labels" at bounding box center [440, 206] width 54 height 7
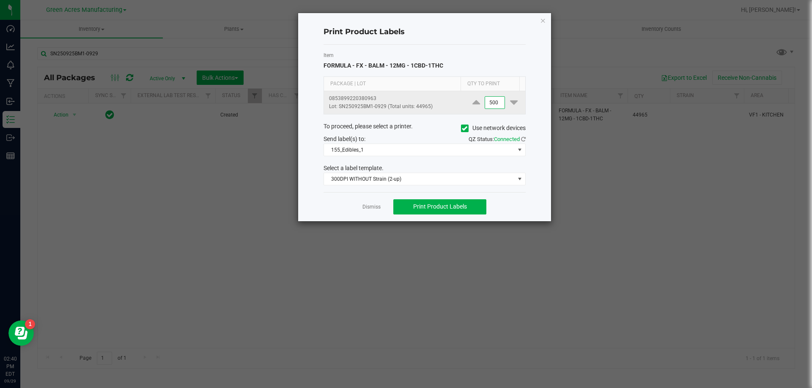
click at [491, 101] on input "500" at bounding box center [494, 103] width 19 height 12
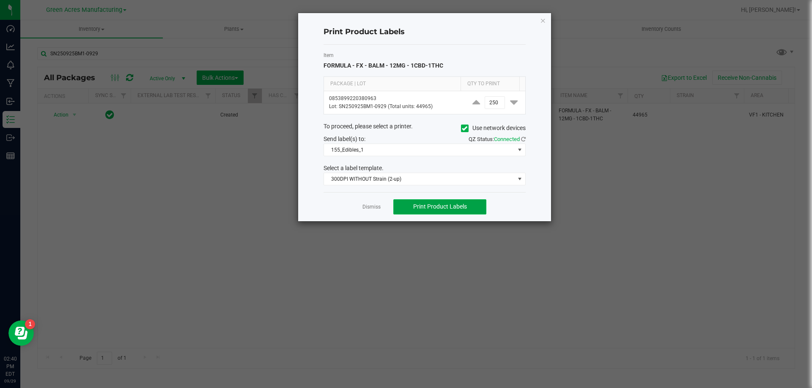
click at [454, 204] on span "Print Product Labels" at bounding box center [440, 206] width 54 height 7
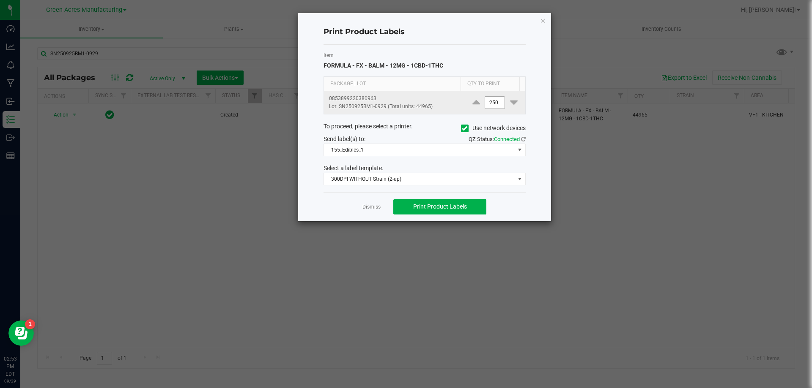
click at [489, 107] on input "250" at bounding box center [494, 103] width 19 height 12
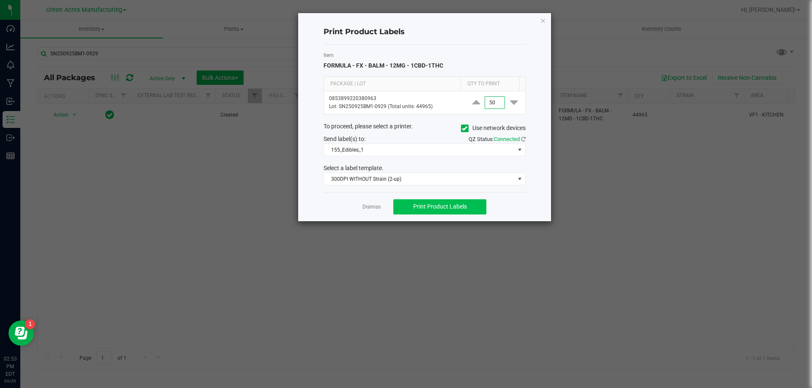
type input "50"
click at [468, 207] on button "Print Product Labels" at bounding box center [439, 207] width 93 height 15
click at [379, 208] on link "Dismiss" at bounding box center [371, 207] width 18 height 7
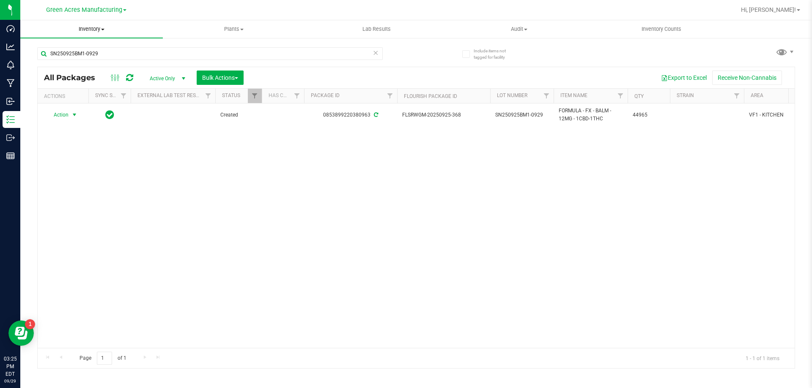
click at [94, 28] on span "Inventory" at bounding box center [91, 29] width 142 height 8
click at [85, 100] on span "From bill of materials" at bounding box center [58, 101] width 77 height 7
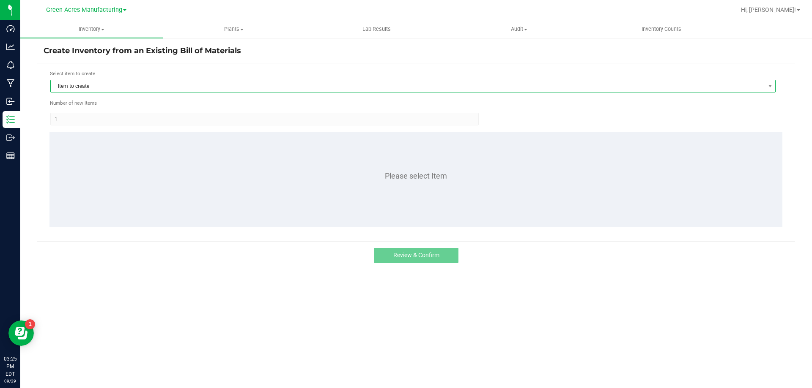
click at [233, 87] on span "Item to create" at bounding box center [408, 86] width 714 height 12
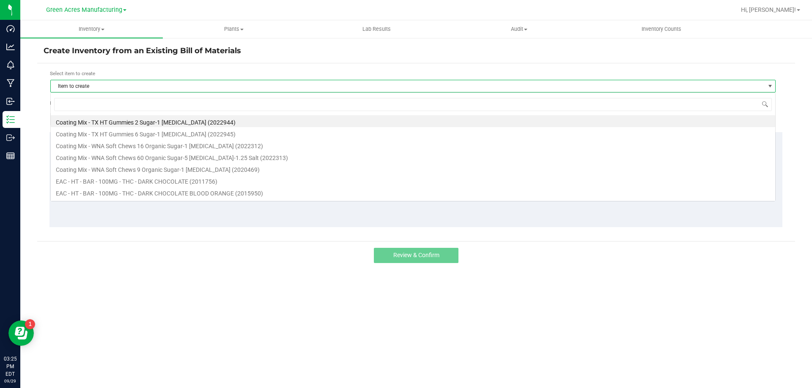
scroll to position [13, 725]
type input "BALM"
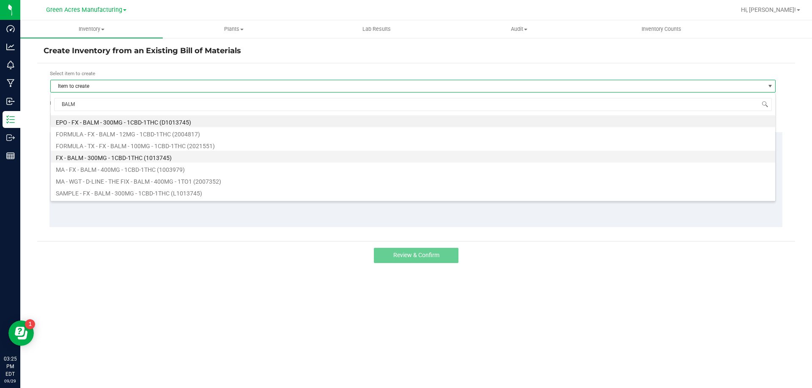
click at [136, 156] on li "FX - BALM - 300MG - 1CBD-1THC (1013745)" at bounding box center [413, 157] width 724 height 12
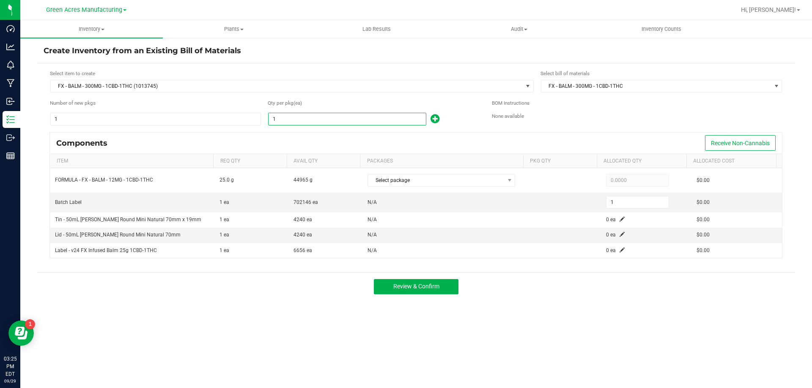
click at [296, 120] on input "1" at bounding box center [346, 119] width 157 height 12
click at [286, 92] on span "FX - BALM - 300MG - 1CBD-1THC (1013745)" at bounding box center [287, 86] width 472 height 12
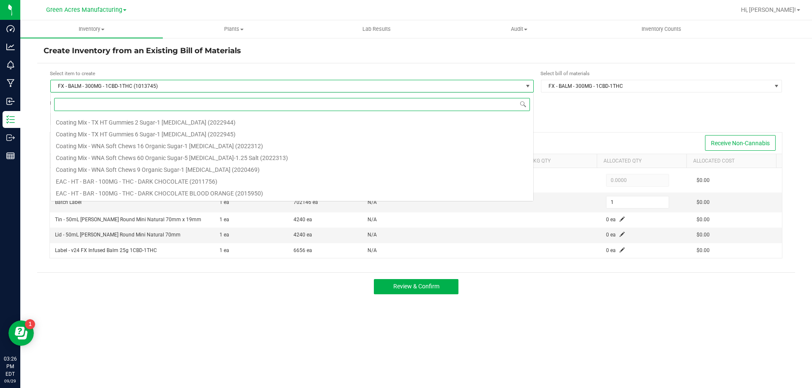
scroll to position [37459, 0]
type input "BALM"
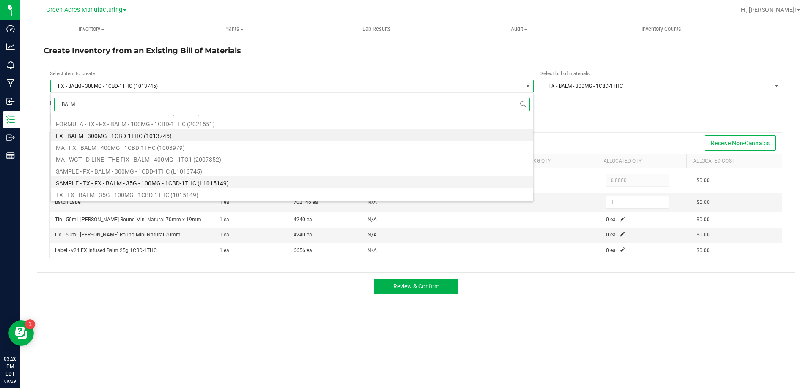
scroll to position [0, 0]
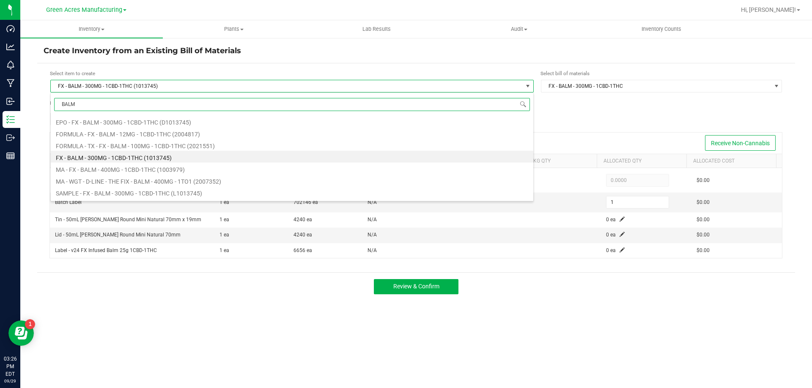
click at [146, 159] on li "FX - BALM - 300MG - 1CBD-1THC (1013745)" at bounding box center [292, 157] width 482 height 12
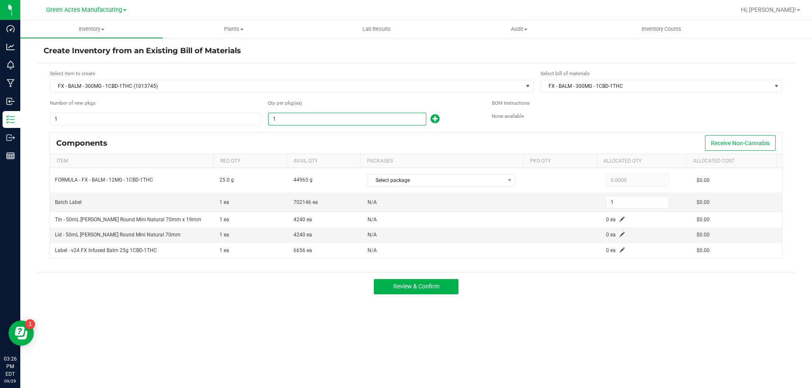
click at [295, 120] on input "1" at bounding box center [346, 119] width 157 height 12
type input "17"
type input "177"
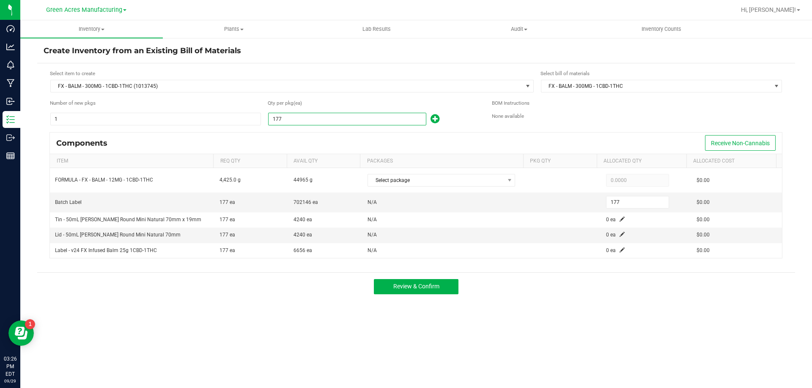
type input "1772"
type input "1,772"
click at [289, 135] on div "Components Receive Non-Cannabis" at bounding box center [416, 143] width 732 height 21
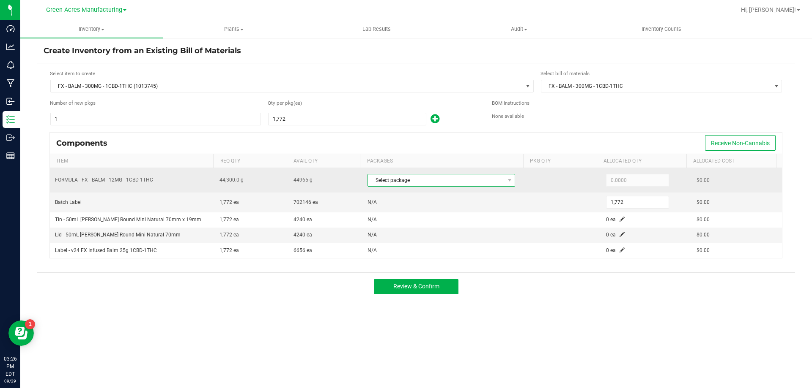
click at [475, 178] on span "Select package" at bounding box center [436, 181] width 136 height 12
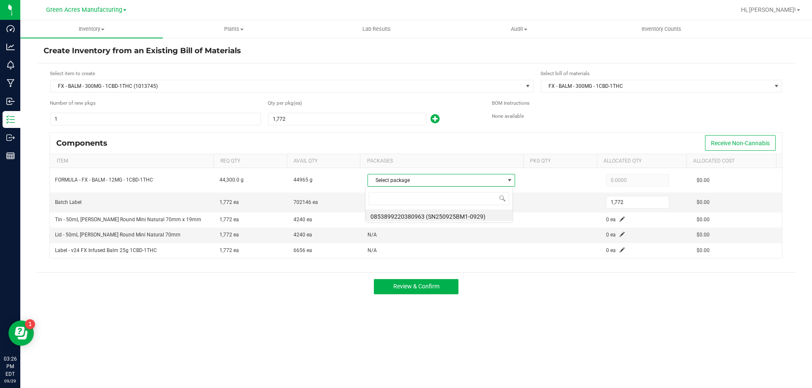
scroll to position [13, 146]
click at [476, 215] on li "0853899220380963 (SN250925BM1-0929)" at bounding box center [438, 216] width 147 height 12
type input "44,300.0000"
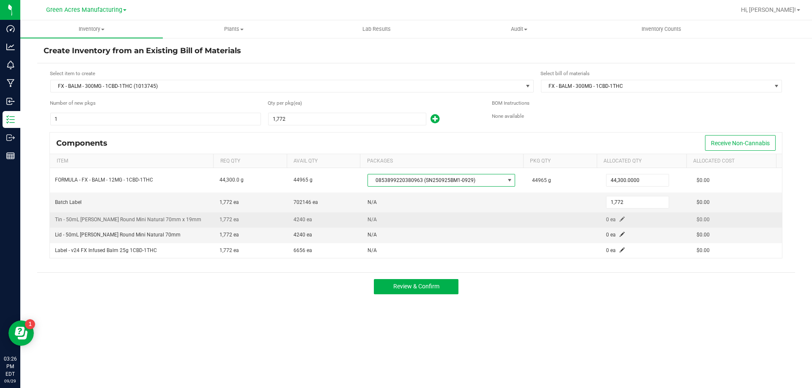
click at [619, 219] on span at bounding box center [621, 219] width 5 height 5
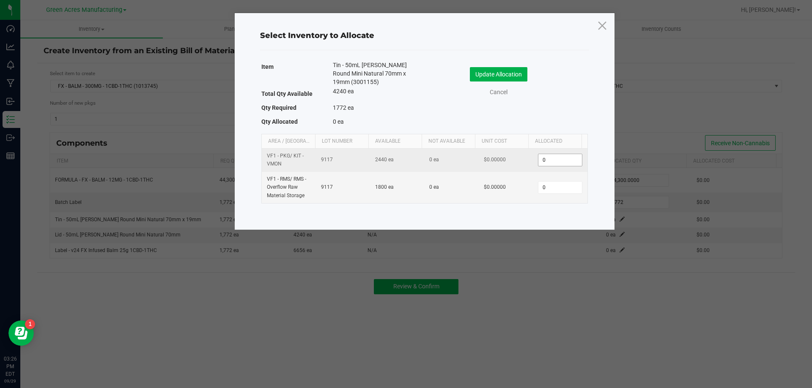
click at [558, 163] on input "0" at bounding box center [559, 160] width 43 height 12
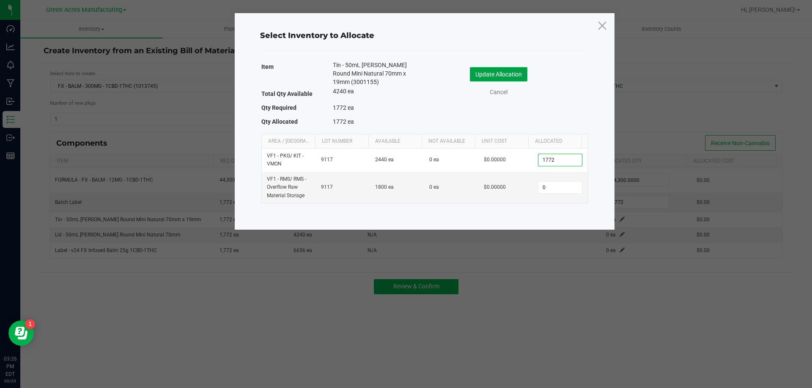
type input "1,772"
click at [503, 72] on button "Update Allocation" at bounding box center [498, 74] width 57 height 14
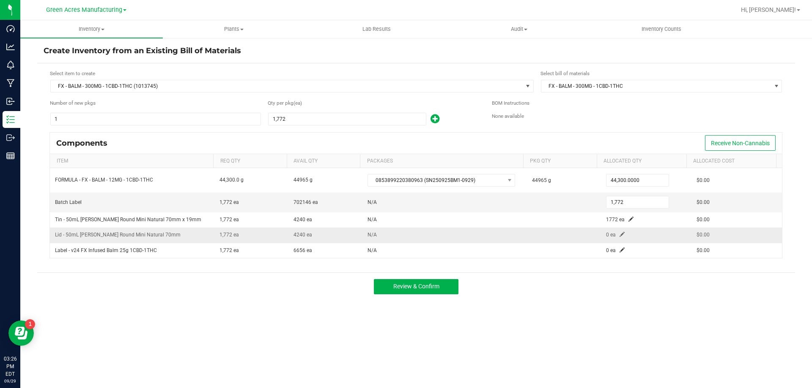
click at [619, 233] on span at bounding box center [621, 234] width 5 height 5
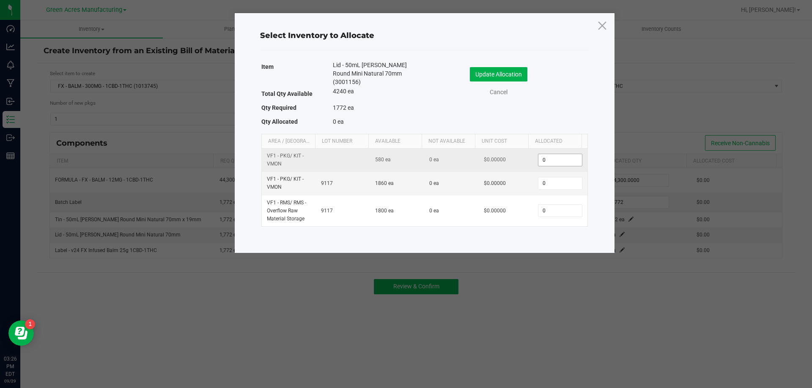
click at [563, 161] on input "0" at bounding box center [559, 160] width 43 height 12
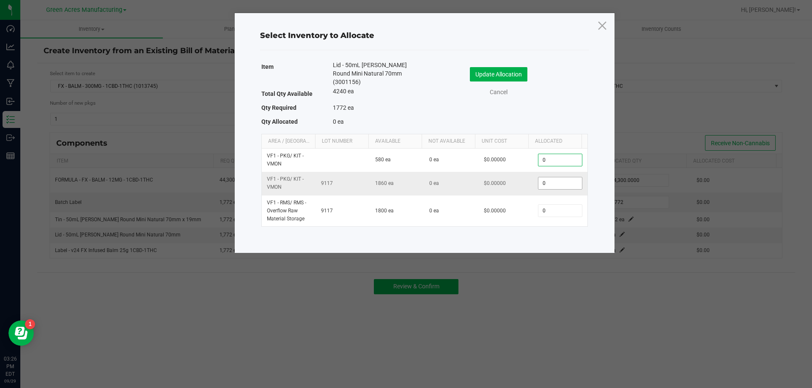
click at [556, 184] on input "0" at bounding box center [559, 184] width 43 height 12
type input "1,772"
click at [506, 73] on button "Update Allocation" at bounding box center [498, 74] width 57 height 14
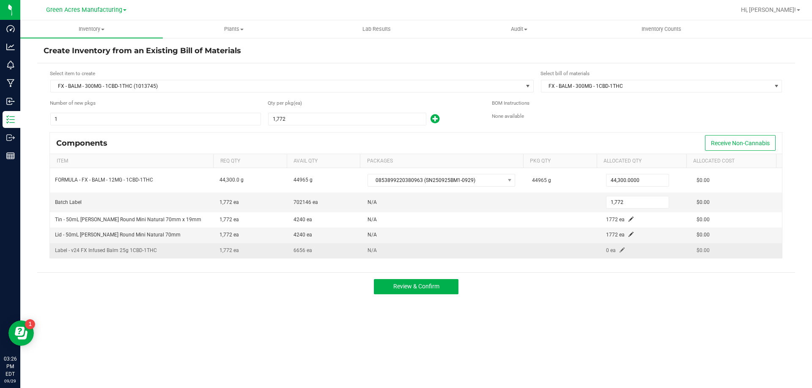
click at [619, 248] on span at bounding box center [621, 250] width 5 height 5
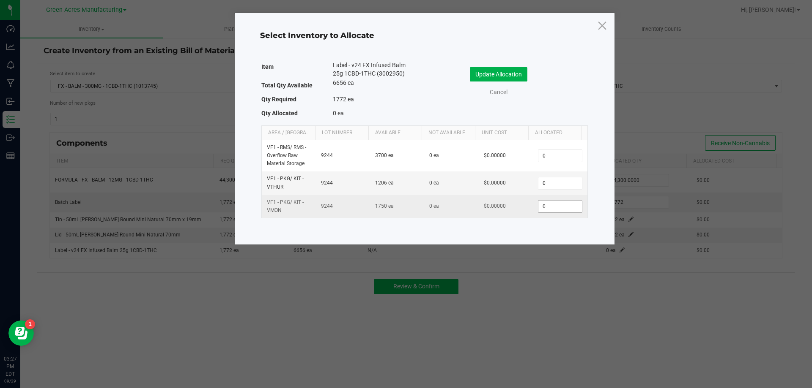
click at [550, 206] on input "0" at bounding box center [559, 207] width 43 height 12
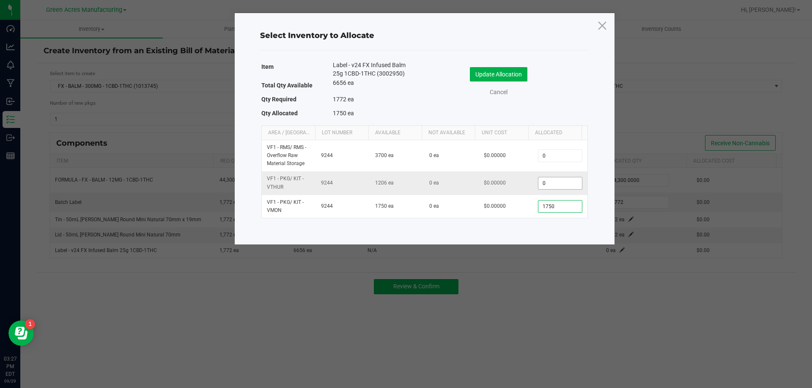
type input "1,750"
click at [547, 186] on input "0" at bounding box center [559, 184] width 43 height 12
type input "22"
click at [496, 74] on button "Update Allocation" at bounding box center [498, 74] width 57 height 14
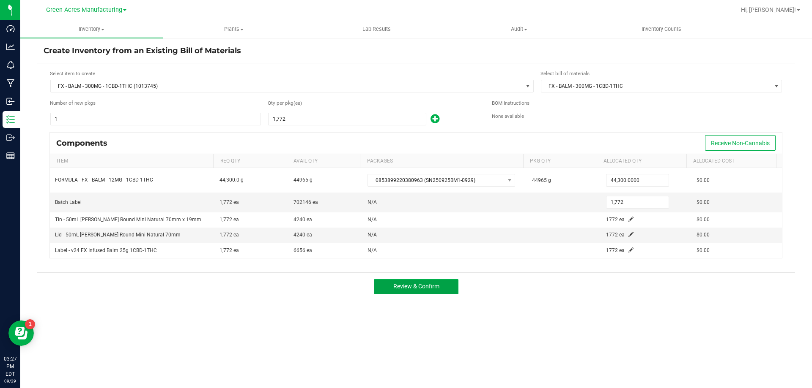
click at [428, 286] on span "Review & Confirm" at bounding box center [416, 286] width 46 height 7
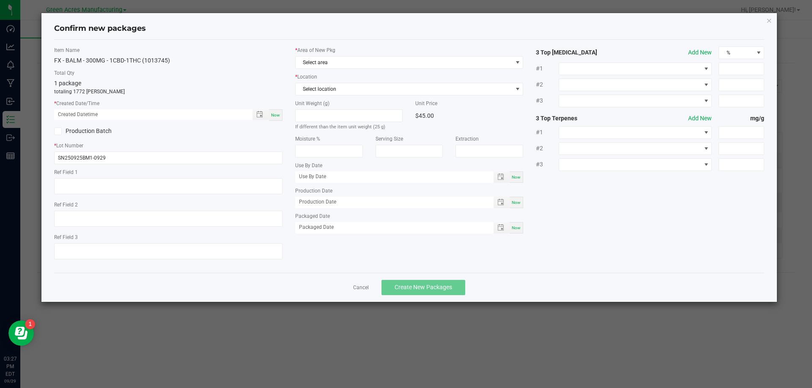
click at [275, 115] on span "Now" at bounding box center [275, 115] width 9 height 5
type input "09/29/2025 03:27 PM"
click at [337, 66] on span "Select area" at bounding box center [403, 63] width 217 height 12
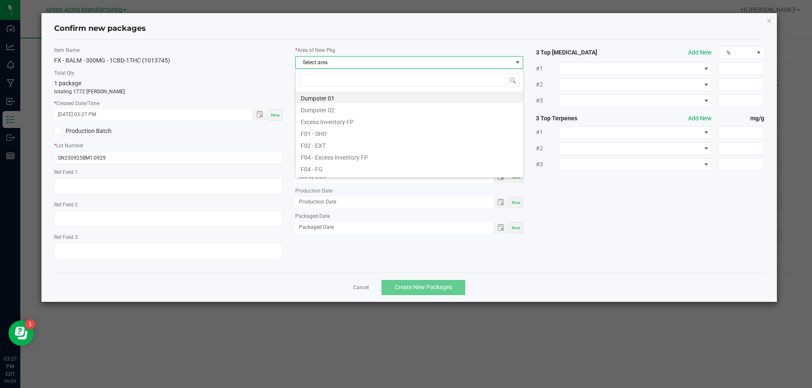
scroll to position [13, 228]
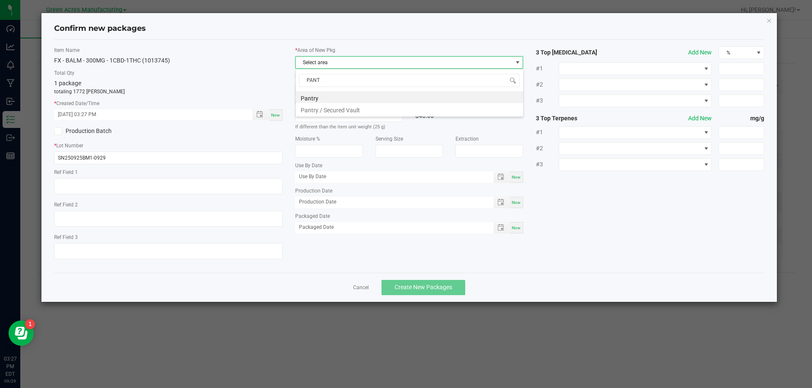
type input "PANTR"
click at [339, 107] on li "Pantry / Secured Vault" at bounding box center [408, 109] width 227 height 12
click at [339, 92] on span "Select location" at bounding box center [403, 89] width 217 height 12
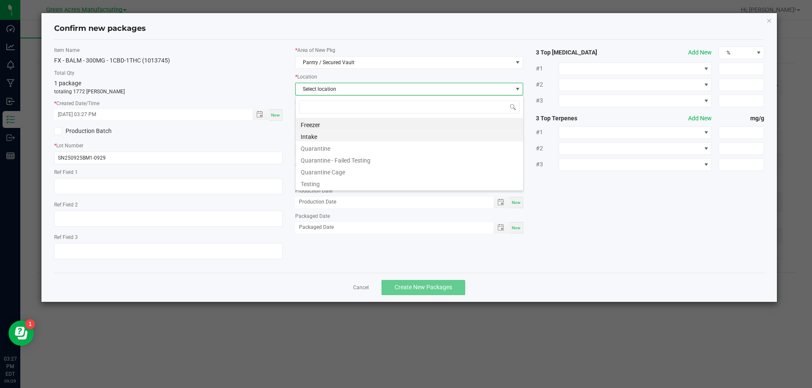
click at [330, 136] on li "Intake" at bounding box center [408, 136] width 227 height 12
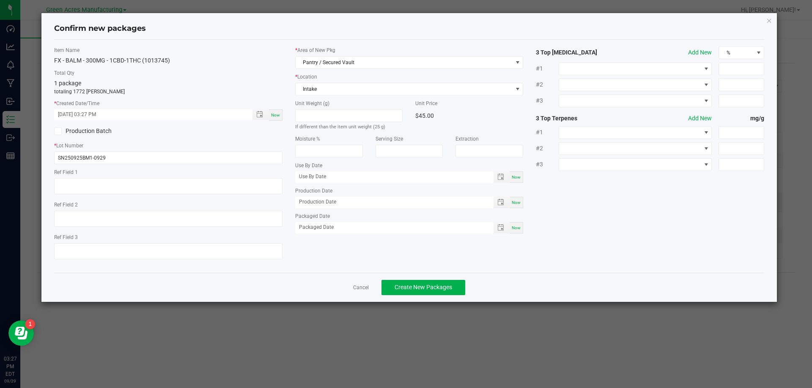
click at [278, 113] on span "Now" at bounding box center [275, 115] width 9 height 5
click at [278, 89] on p "totaling 1772 eaches" at bounding box center [168, 92] width 228 height 8
click at [404, 287] on span "Create New Packages" at bounding box center [422, 287] width 57 height 7
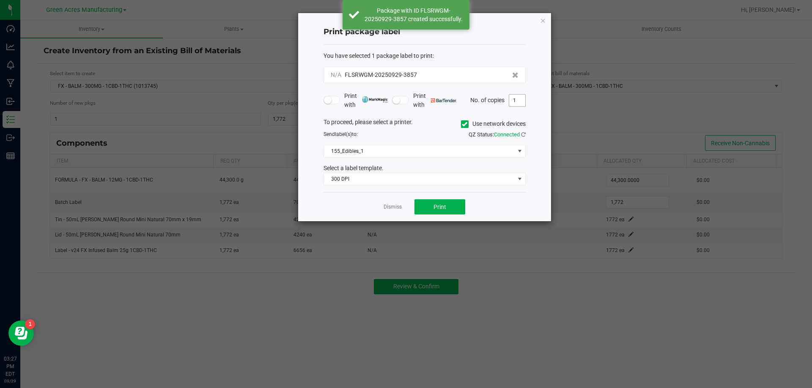
click at [514, 103] on input "1" at bounding box center [517, 101] width 16 height 12
type input "2"
click at [421, 126] on div "To proceed, please select a printer. Use network devices" at bounding box center [424, 124] width 215 height 13
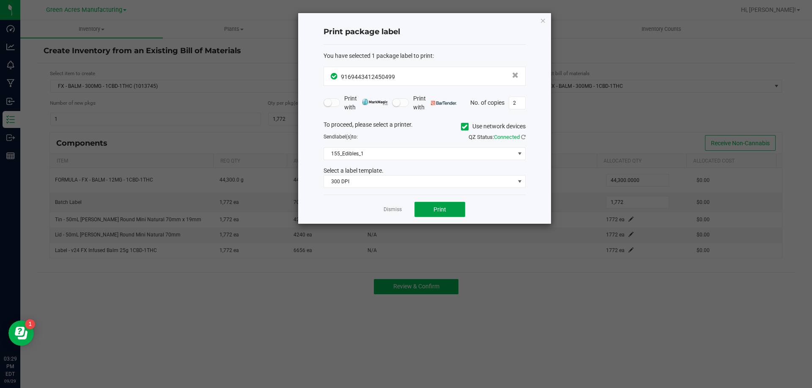
click at [442, 209] on span "Print" at bounding box center [439, 209] width 13 height 7
click at [387, 209] on link "Dismiss" at bounding box center [392, 209] width 18 height 7
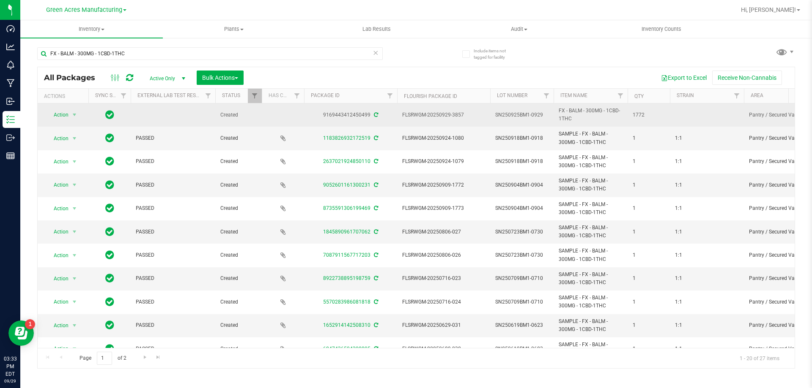
click at [514, 115] on span "SN250925BM1-0929" at bounding box center [521, 115] width 53 height 8
click at [511, 115] on input "SN250925BM1-0929" at bounding box center [519, 115] width 60 height 13
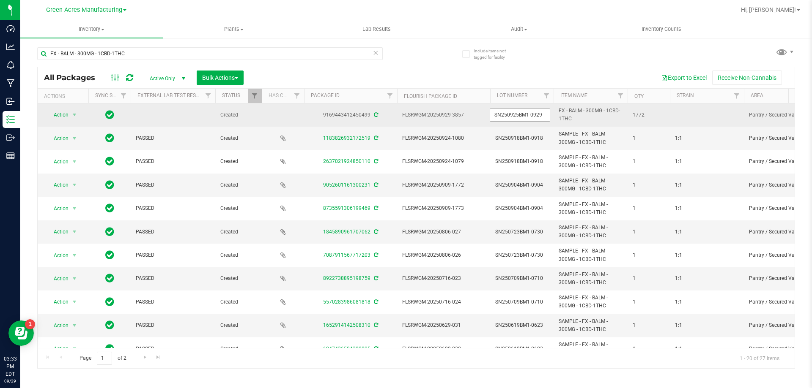
click at [511, 115] on input "SN250925BM1-0929" at bounding box center [519, 115] width 60 height 13
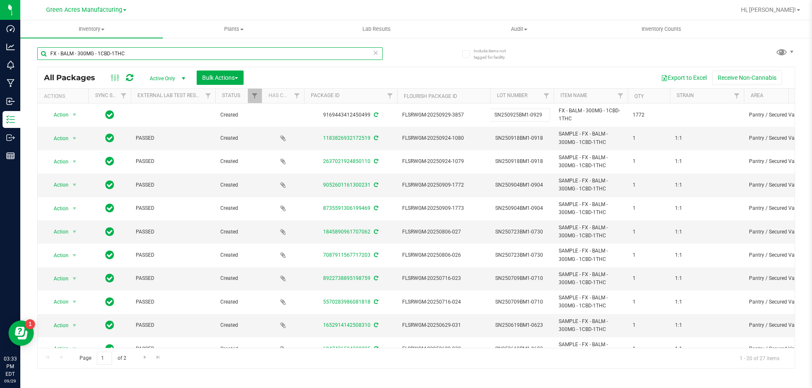
click at [176, 53] on input "FX - BALM - 300MG - 1CBD-1THC" at bounding box center [209, 53] width 345 height 13
click at [177, 53] on input "FX - BALM - 300MG - 1CBD-1THC" at bounding box center [209, 53] width 345 height 13
paste input "SN250925BM1-0929"
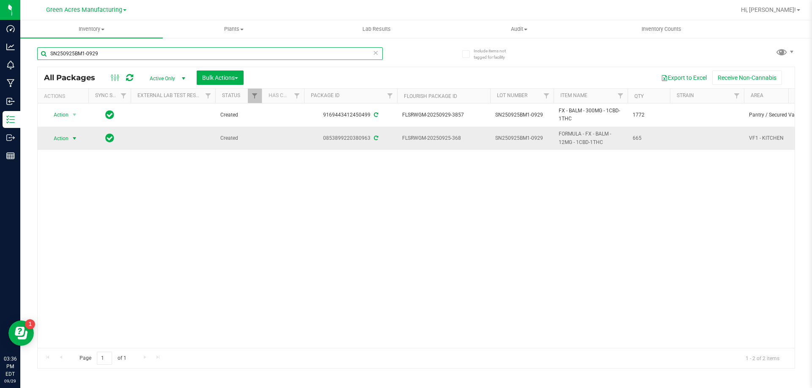
type input "SN250925BM1-0929"
click at [62, 141] on span "Action" at bounding box center [57, 139] width 23 height 12
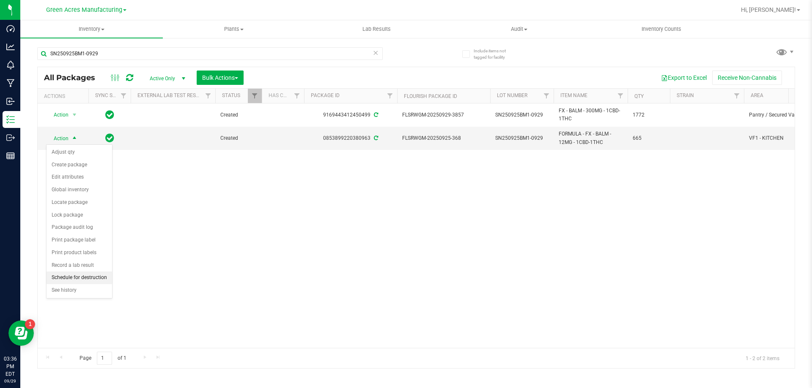
click at [96, 275] on li "Schedule for destruction" at bounding box center [79, 278] width 66 height 13
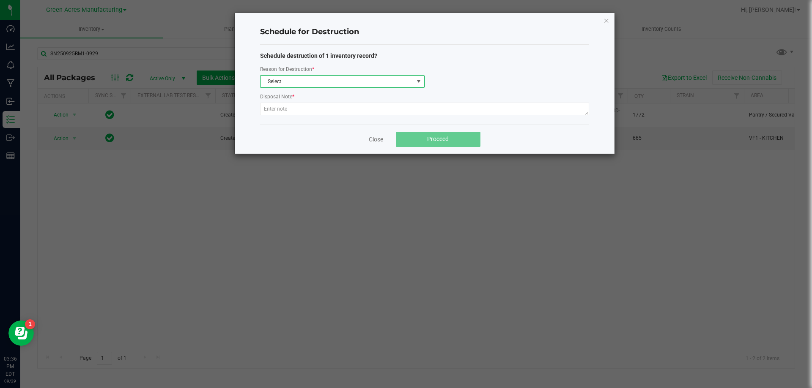
click at [317, 81] on span "Select" at bounding box center [336, 82] width 153 height 12
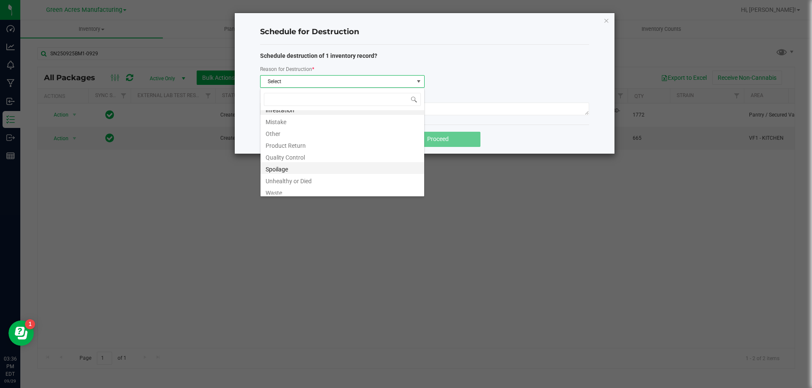
scroll to position [10, 0]
click at [284, 191] on li "Waste" at bounding box center [342, 189] width 164 height 12
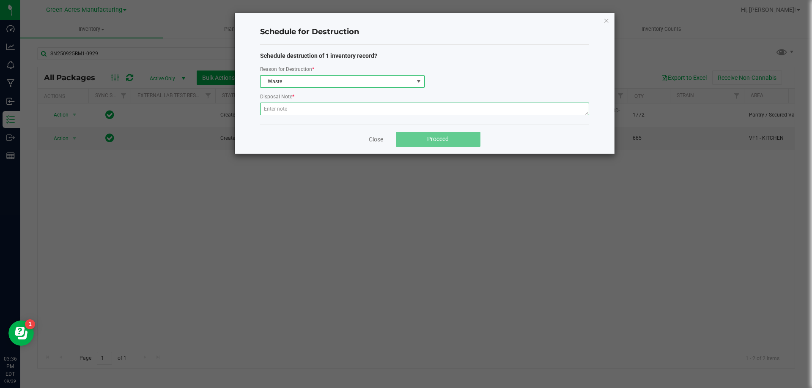
click at [298, 109] on textarea at bounding box center [424, 109] width 329 height 13
type textarea "W"
type textarea "Kitchen waste"
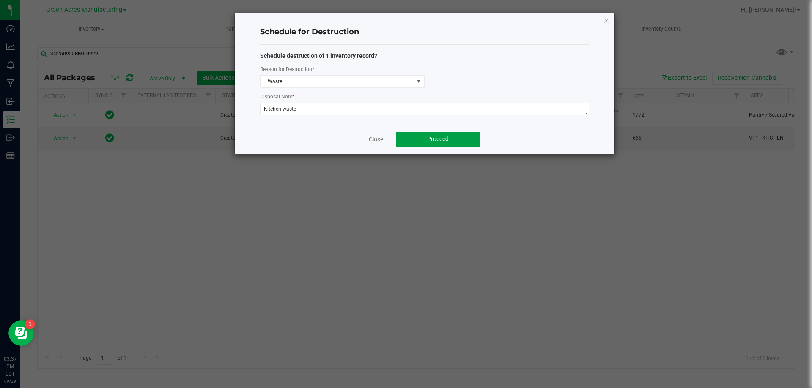
click at [445, 139] on span "Proceed" at bounding box center [438, 139] width 22 height 7
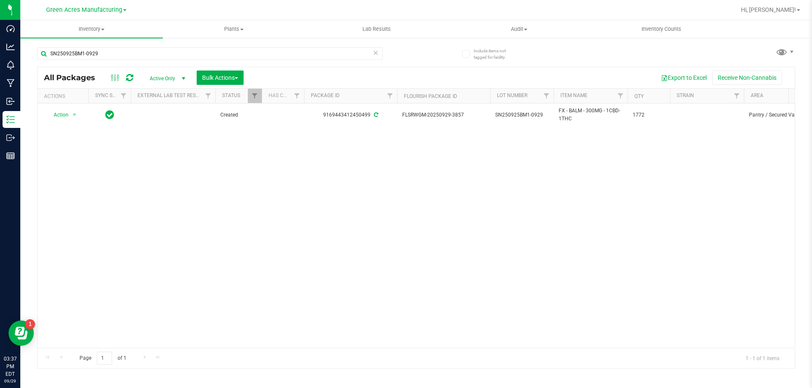
click at [277, 268] on div "Action Action Adjust qty Create package Edit attributes Global inventory Locate…" at bounding box center [416, 226] width 757 height 245
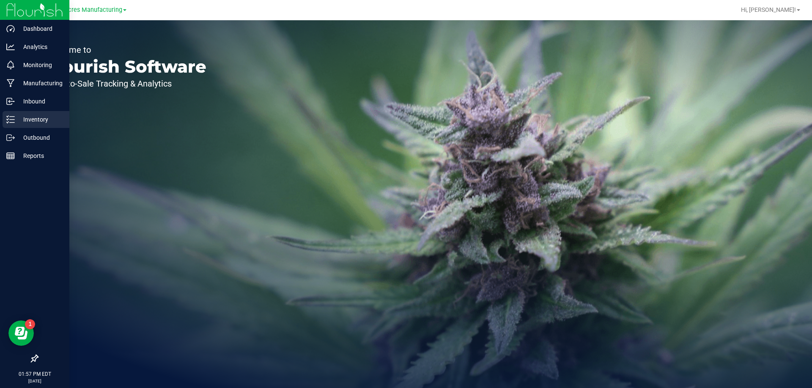
click at [34, 116] on p "Inventory" at bounding box center [40, 120] width 51 height 10
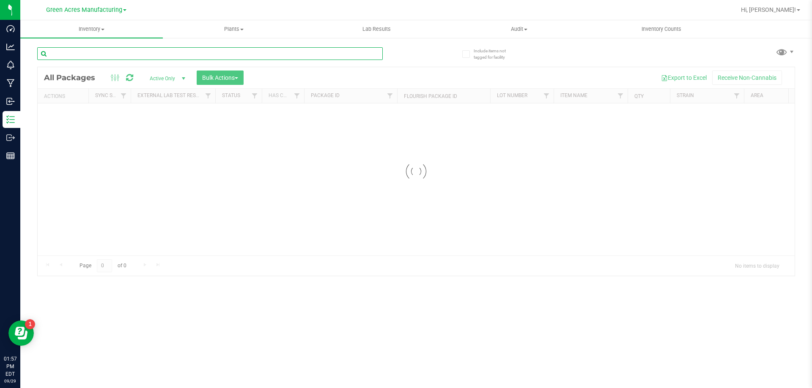
paste input "SN250806BLK1-0929"
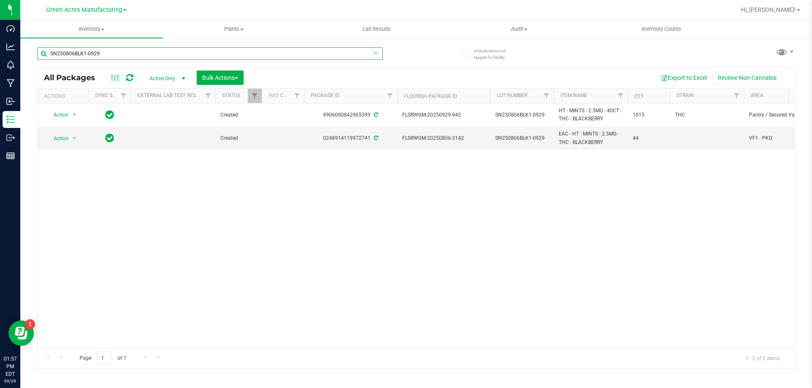
type input "SN250806BLK1-0929"
click at [64, 141] on span "Action" at bounding box center [57, 139] width 23 height 12
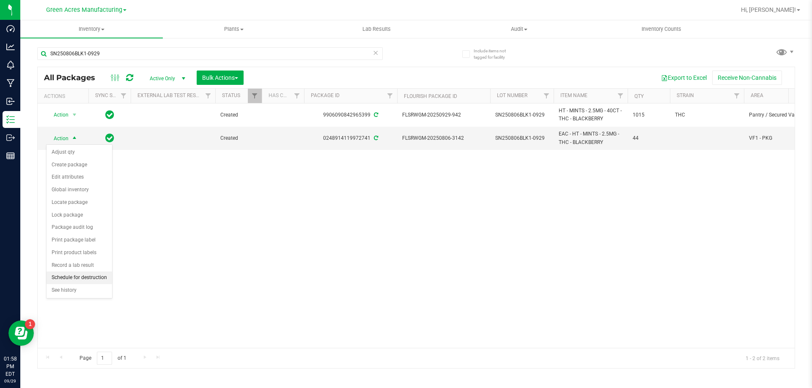
click at [97, 279] on li "Schedule for destruction" at bounding box center [79, 278] width 66 height 13
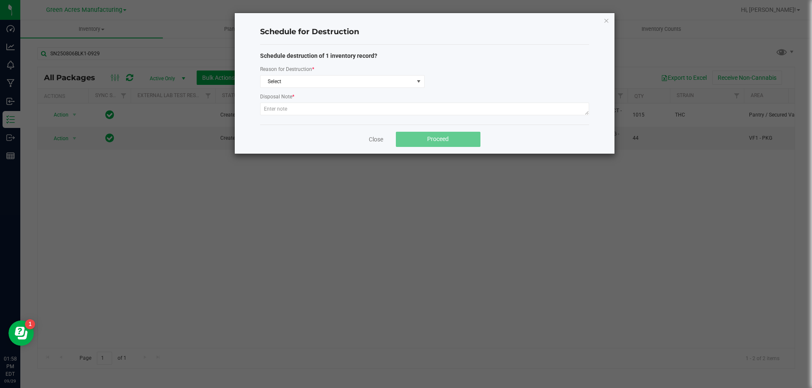
click at [190, 257] on ngb-modal-window "Schedule for Destruction Schedule destruction of 1 inventory record? Reason for…" at bounding box center [409, 194] width 818 height 388
click at [375, 138] on link "Close" at bounding box center [376, 139] width 14 height 8
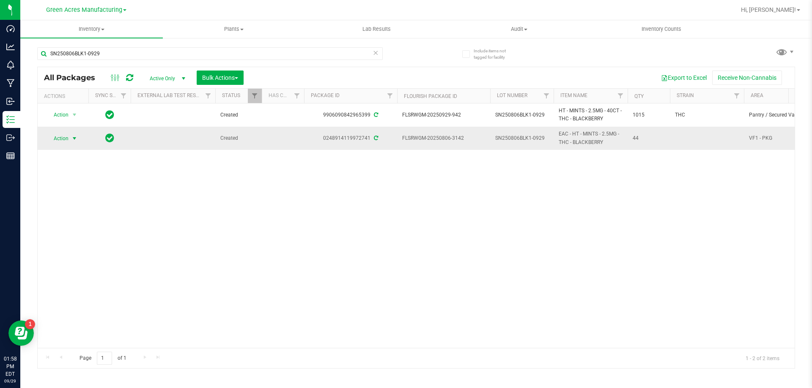
click at [63, 141] on span "Action" at bounding box center [57, 139] width 23 height 12
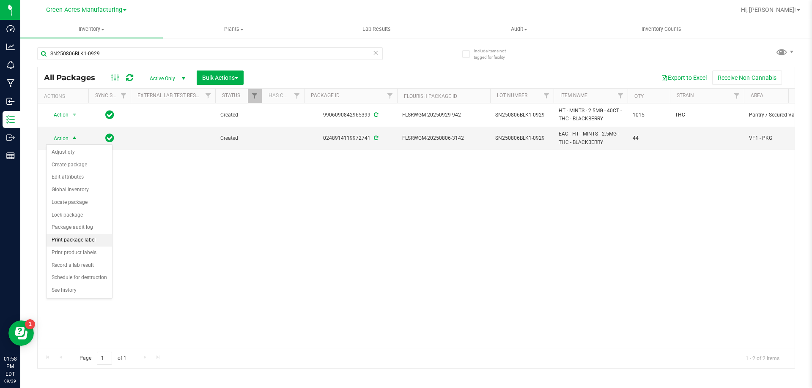
click at [99, 240] on li "Print package label" at bounding box center [79, 240] width 66 height 13
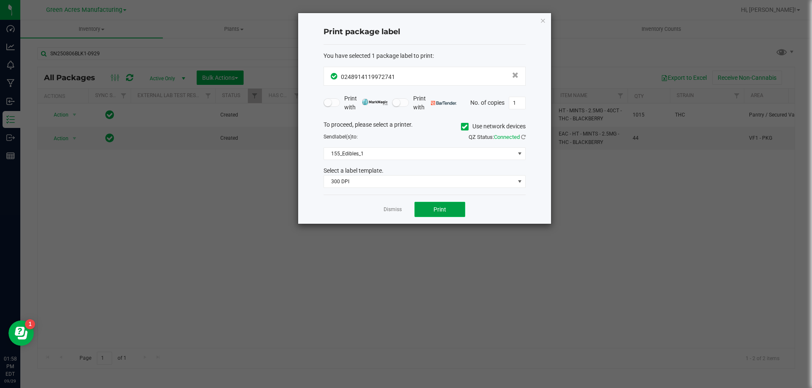
click at [432, 205] on button "Print" at bounding box center [439, 209] width 51 height 15
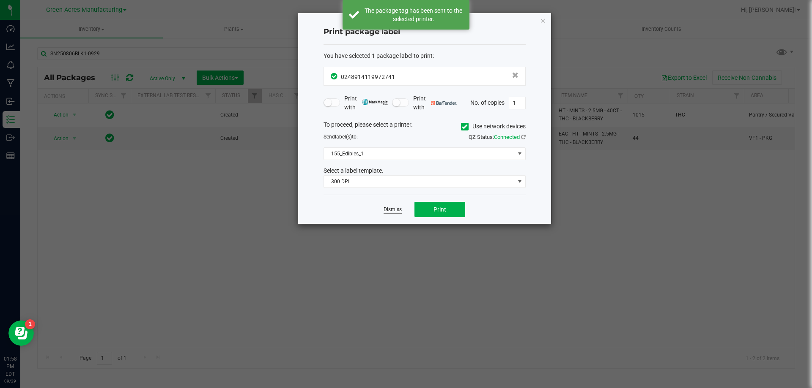
click at [394, 211] on link "Dismiss" at bounding box center [392, 209] width 18 height 7
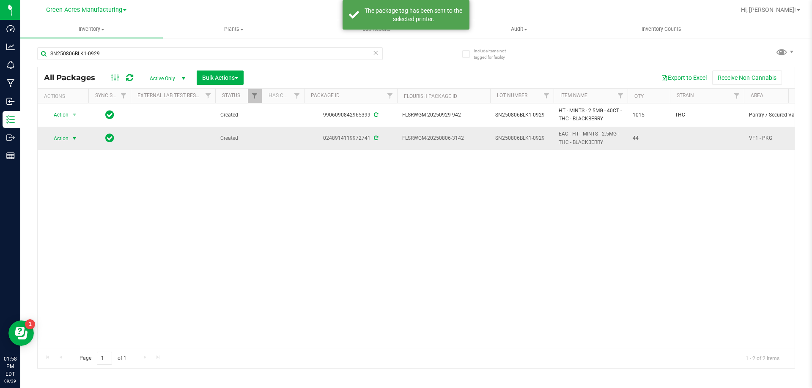
click at [62, 139] on span "Action" at bounding box center [57, 139] width 23 height 12
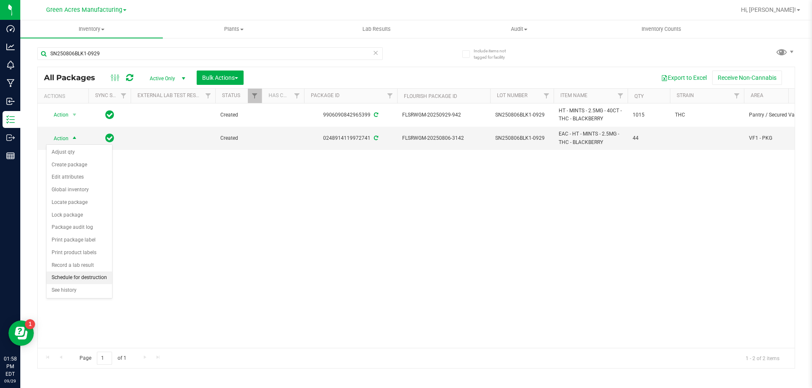
click at [101, 279] on li "Schedule for destruction" at bounding box center [79, 278] width 66 height 13
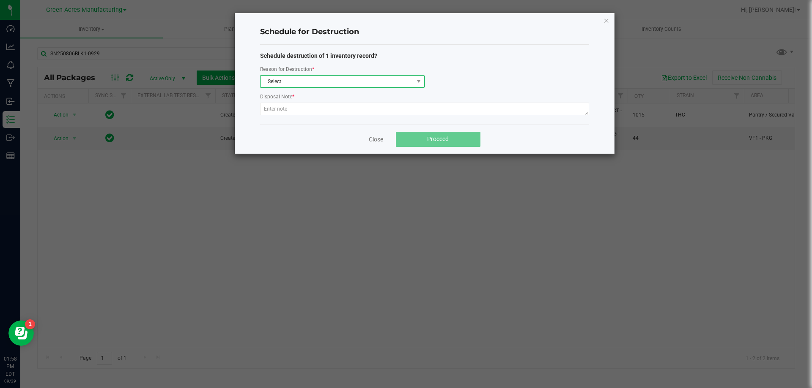
click at [311, 79] on span "Select" at bounding box center [336, 82] width 153 height 12
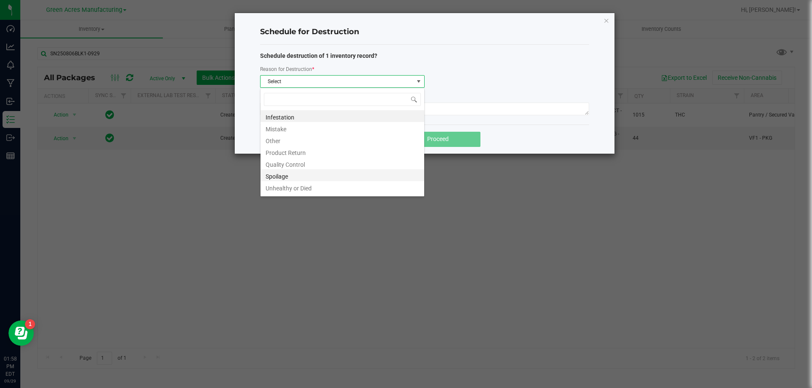
scroll to position [10, 0]
click at [294, 195] on div "Infestation Mistake Other Product Return Quality Control Spoilage Unhealthy or …" at bounding box center [342, 142] width 164 height 109
click at [279, 187] on li "Waste" at bounding box center [342, 189] width 164 height 12
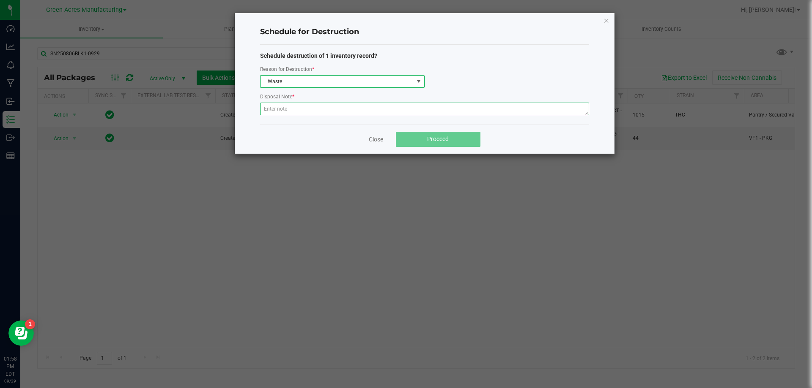
click at [287, 110] on textarea at bounding box center [424, 109] width 329 height 13
type textarea "waste after packing out"
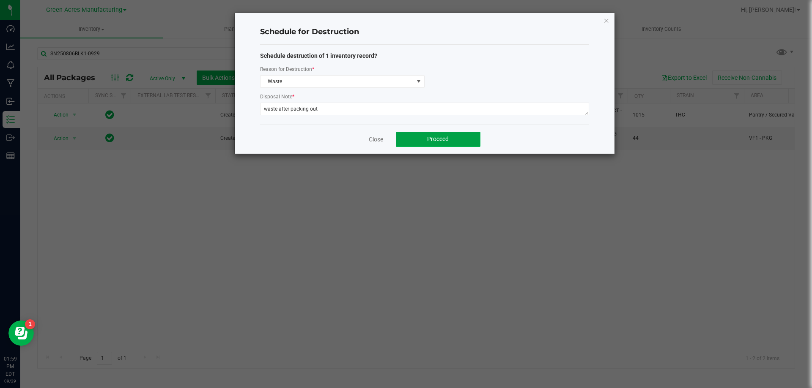
click at [446, 142] on span "Proceed" at bounding box center [438, 139] width 22 height 7
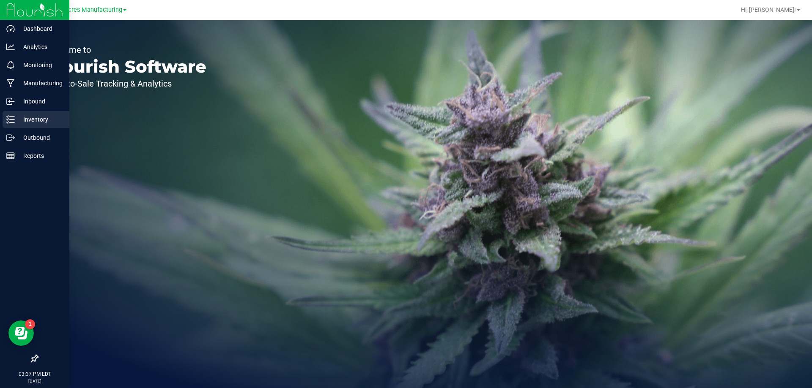
click at [43, 120] on p "Inventory" at bounding box center [40, 120] width 51 height 10
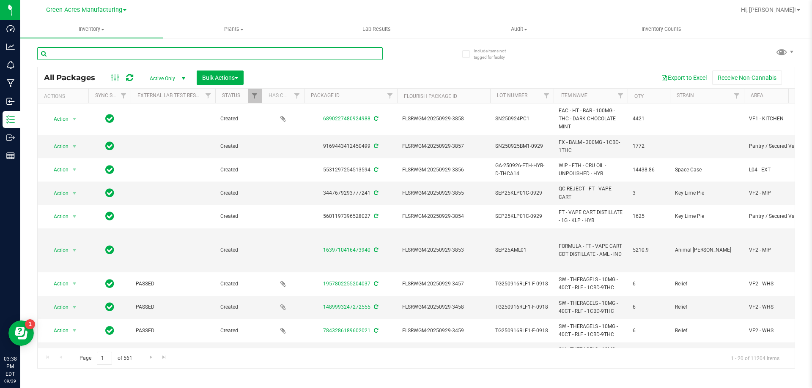
click at [186, 54] on input "text" at bounding box center [209, 53] width 345 height 13
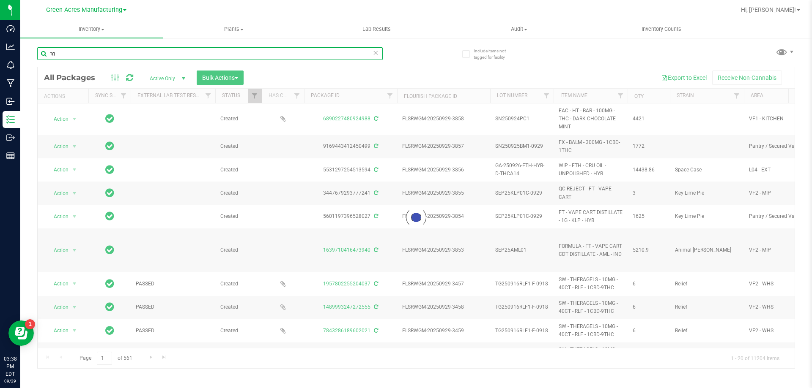
type input "t"
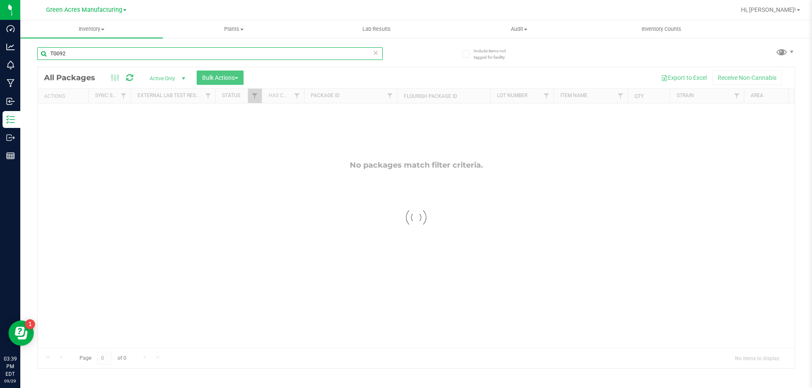
click at [119, 55] on input "TG092" at bounding box center [209, 53] width 345 height 13
click at [55, 53] on input "TG0925" at bounding box center [209, 53] width 345 height 13
click at [88, 51] on input "TG250925" at bounding box center [209, 53] width 345 height 13
click at [74, 52] on input "TG250924REV1-F-0929" at bounding box center [209, 53] width 345 height 13
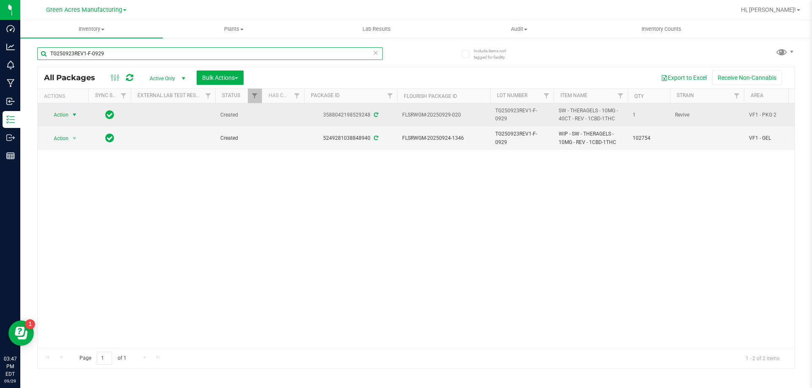
type input "TG250923REV1-F-0929"
click at [60, 117] on span "Action" at bounding box center [57, 115] width 23 height 12
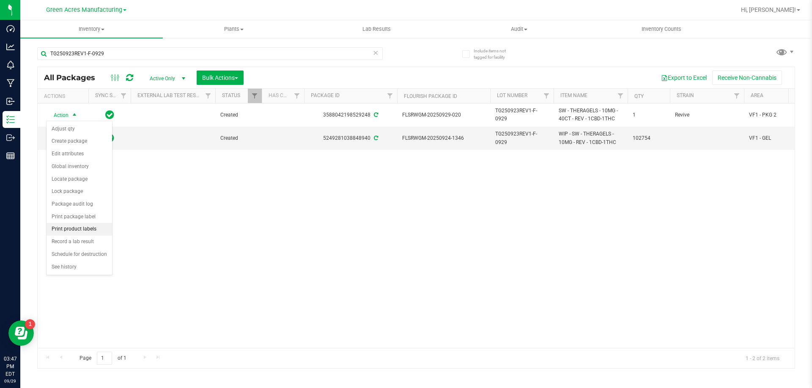
click at [82, 227] on li "Print product labels" at bounding box center [79, 229] width 66 height 13
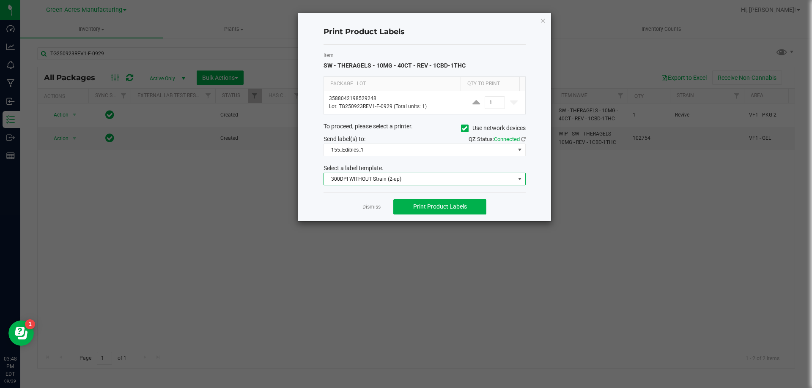
click at [459, 180] on span "300DPI WITHOUT Strain (2-up)" at bounding box center [419, 179] width 191 height 12
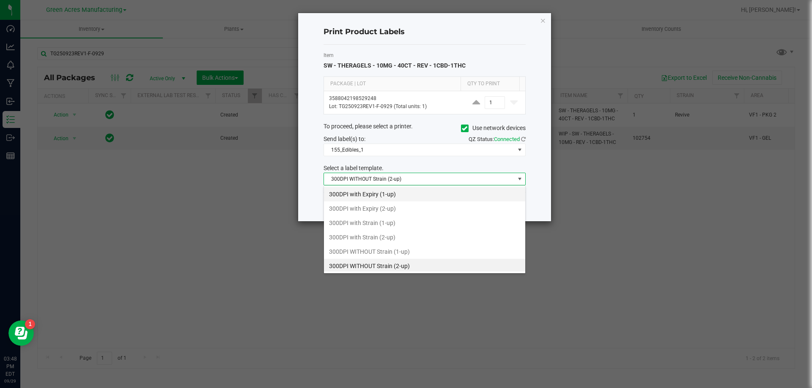
scroll to position [13, 202]
click at [440, 268] on li "300DPI WITHOUT Strain (2-up)" at bounding box center [424, 264] width 201 height 14
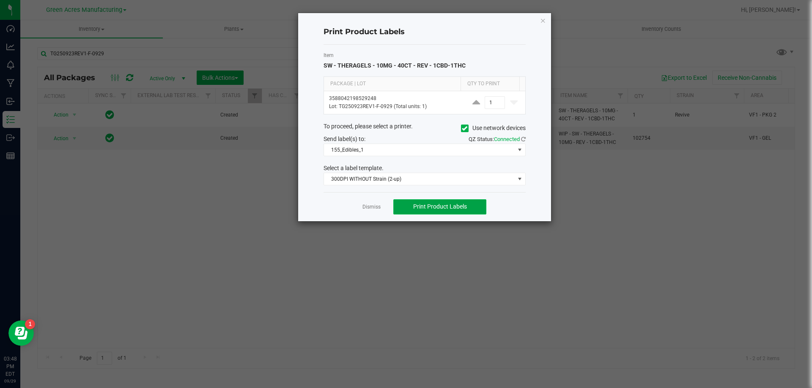
click at [452, 205] on span "Print Product Labels" at bounding box center [440, 206] width 54 height 7
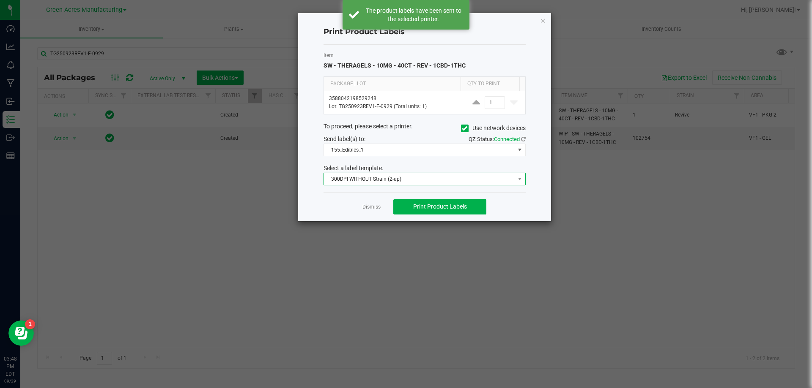
click at [383, 180] on span "300DPI WITHOUT Strain (2-up)" at bounding box center [419, 179] width 191 height 12
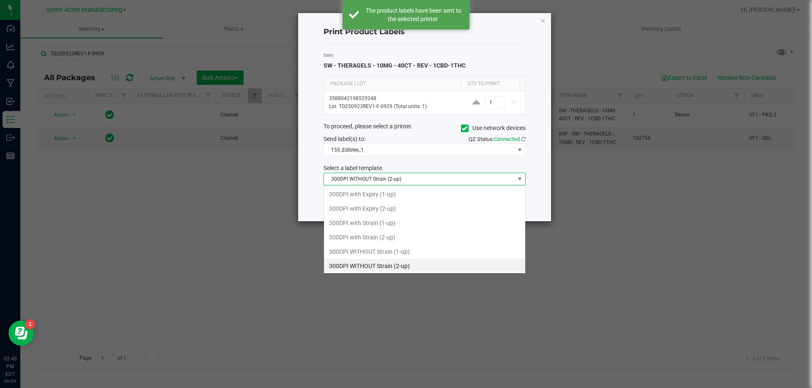
scroll to position [2, 0]
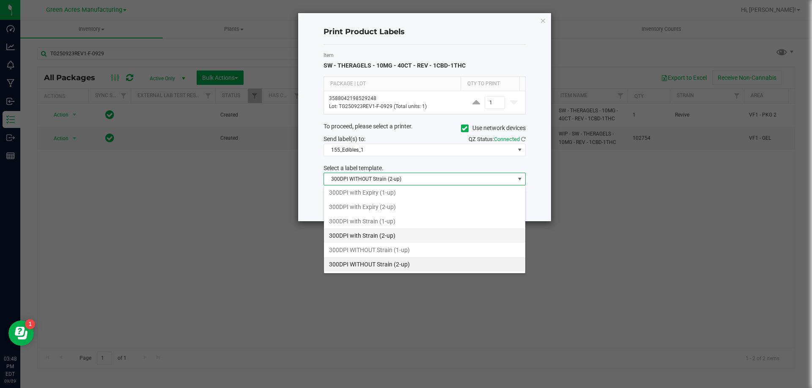
click at [417, 241] on li "300DPI with Strain (2-up)" at bounding box center [424, 236] width 201 height 14
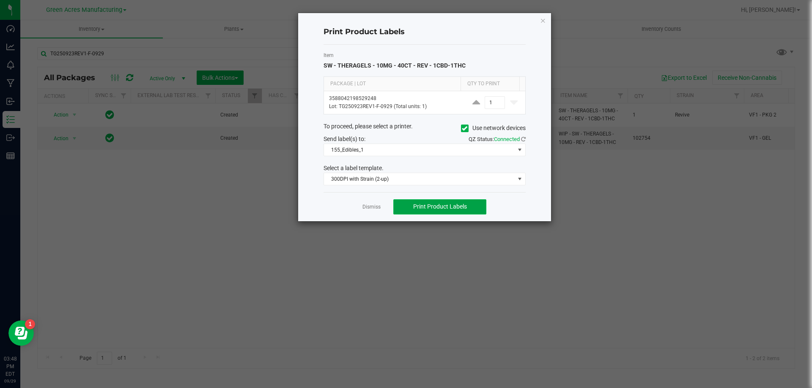
click at [454, 205] on span "Print Product Labels" at bounding box center [440, 206] width 54 height 7
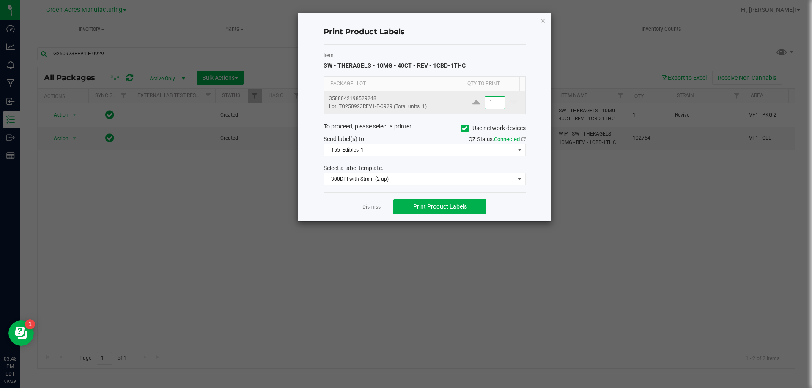
click at [490, 98] on input "1" at bounding box center [494, 103] width 19 height 12
type input "500"
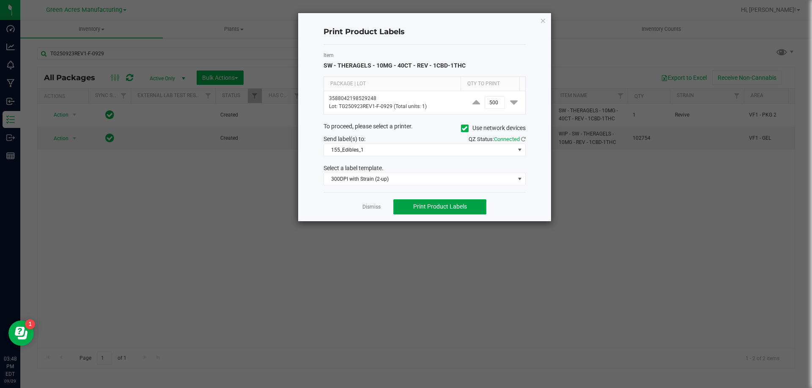
click at [441, 209] on span "Print Product Labels" at bounding box center [440, 206] width 54 height 7
click at [375, 208] on link "Dismiss" at bounding box center [371, 207] width 18 height 7
